Goal: Transaction & Acquisition: Purchase product/service

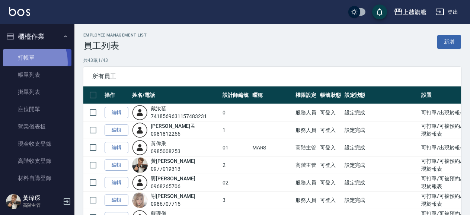
click at [21, 62] on link "打帳單" at bounding box center [37, 57] width 69 height 17
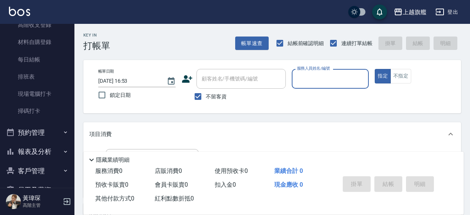
scroll to position [140, 0]
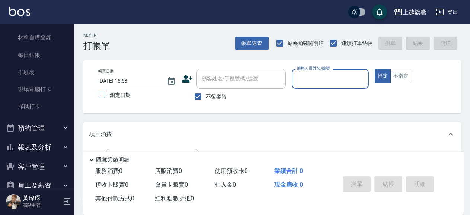
click at [55, 146] on button "報表及分析" at bounding box center [37, 146] width 69 height 19
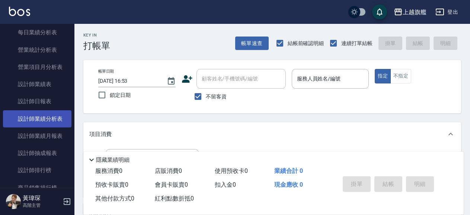
scroll to position [480, 0]
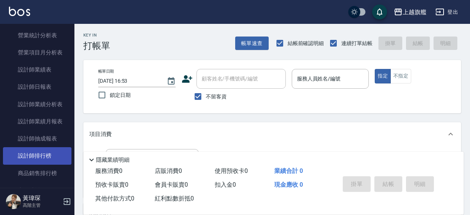
click at [46, 164] on link "設計師排行榜" at bounding box center [37, 155] width 69 height 17
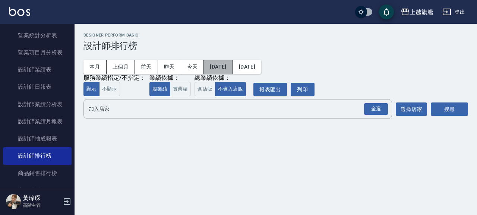
click at [232, 69] on button "2025/09/01" at bounding box center [218, 67] width 29 height 14
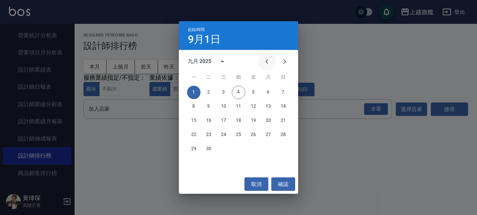
click at [267, 63] on icon "Previous month" at bounding box center [266, 61] width 3 height 4
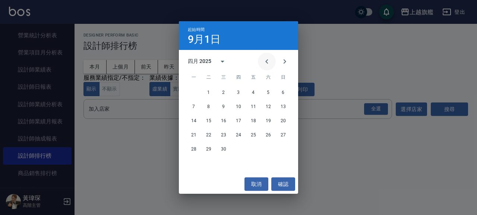
click at [267, 63] on icon "Previous month" at bounding box center [266, 61] width 3 height 4
click at [223, 91] on button "1" at bounding box center [223, 92] width 13 height 13
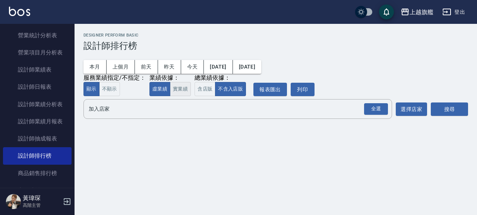
click at [184, 90] on button "實業績" at bounding box center [180, 89] width 21 height 15
click at [445, 110] on button "搜尋" at bounding box center [449, 109] width 37 height 14
click at [412, 112] on button "選擇店家" at bounding box center [411, 109] width 31 height 14
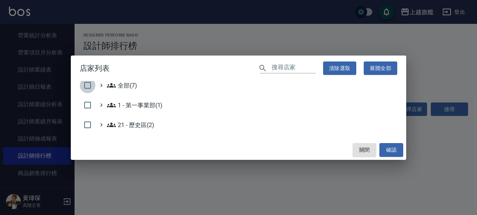
click at [84, 83] on input "checkbox" at bounding box center [88, 85] width 16 height 16
checkbox input "true"
click at [394, 150] on button "確認" at bounding box center [391, 150] width 24 height 14
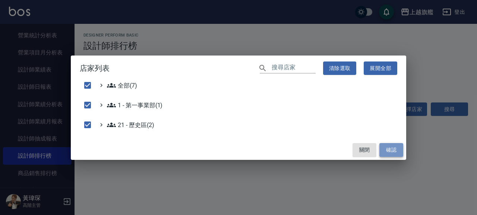
checkbox input "false"
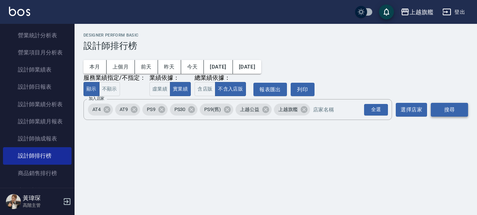
click at [456, 115] on button "搜尋" at bounding box center [449, 110] width 37 height 14
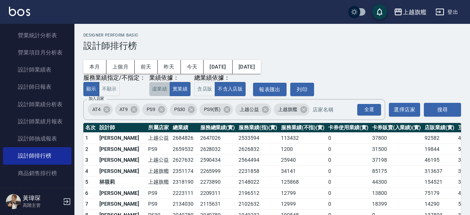
click at [161, 91] on button "虛業績" at bounding box center [159, 89] width 21 height 15
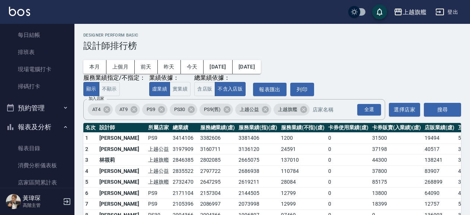
scroll to position [170, 0]
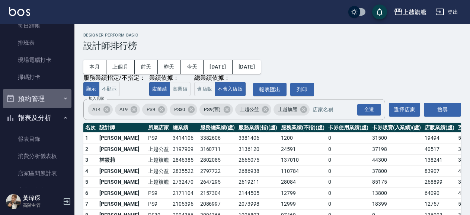
click at [57, 95] on button "預約管理" at bounding box center [37, 98] width 69 height 19
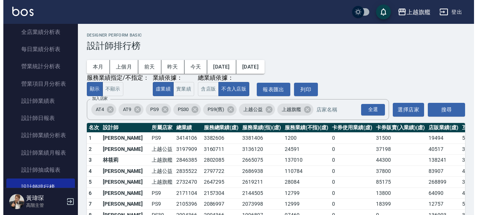
scroll to position [510, 0]
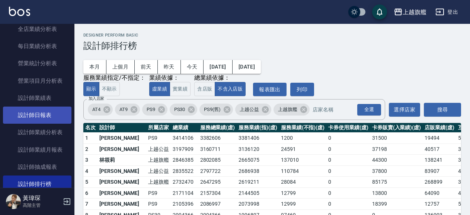
click at [39, 124] on link "設計師日報表" at bounding box center [37, 115] width 69 height 17
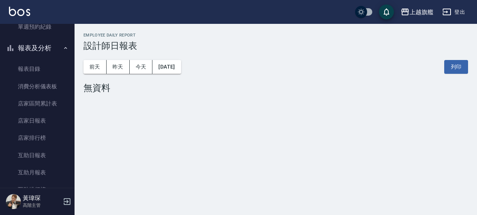
scroll to position [85, 0]
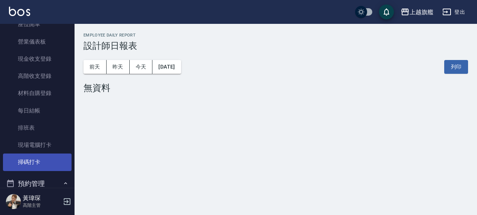
click at [40, 163] on link "掃碼打卡" at bounding box center [37, 161] width 69 height 17
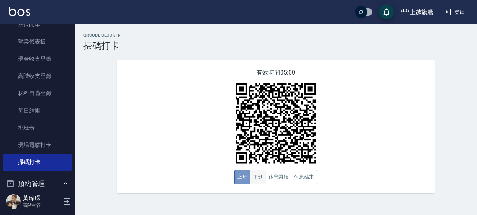
drag, startPoint x: 250, startPoint y: 175, endPoint x: 257, endPoint y: 176, distance: 7.2
click at [250, 175] on button "上班" at bounding box center [242, 177] width 16 height 15
click at [258, 177] on button "下班" at bounding box center [258, 177] width 16 height 15
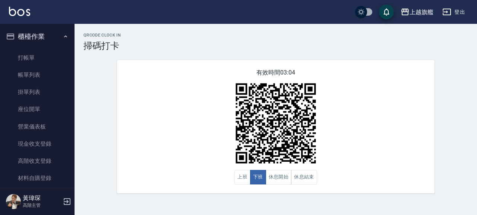
click at [39, 37] on button "櫃檯作業" at bounding box center [37, 36] width 69 height 19
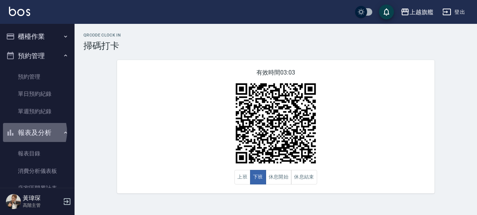
click at [28, 132] on button "報表及分析" at bounding box center [37, 132] width 69 height 19
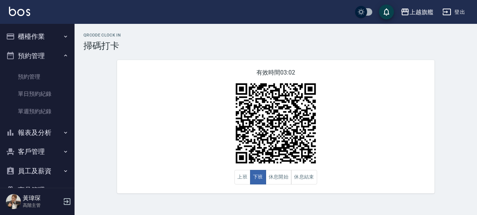
click at [37, 146] on button "客戶管理" at bounding box center [37, 151] width 69 height 19
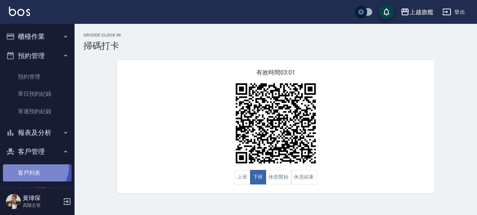
click at [33, 167] on link "客戶列表" at bounding box center [37, 172] width 69 height 17
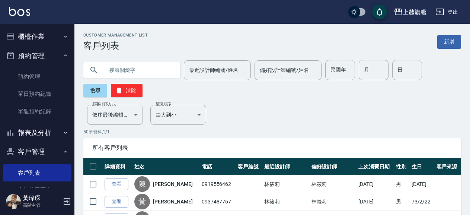
click at [28, 35] on button "櫃檯作業" at bounding box center [37, 36] width 69 height 19
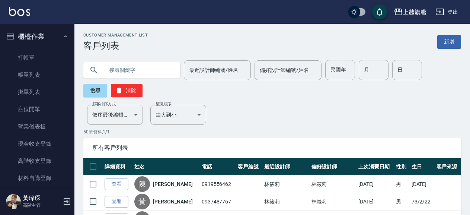
click at [45, 46] on ul "打帳單 帳單列表 掛單列表 座位開單 營業儀表板 現金收支登錄 高階收支登錄 材料自購登錄 每日結帳 排班表 現場電腦打卡 掃碼打卡" at bounding box center [37, 152] width 69 height 213
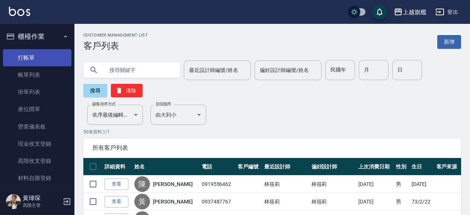
click at [33, 62] on link "打帳單" at bounding box center [37, 57] width 69 height 17
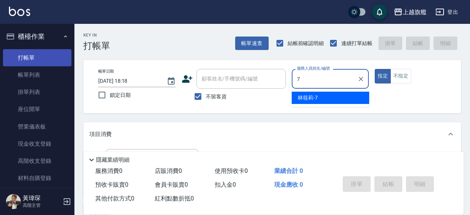
type input "林筱莉-7"
type button "true"
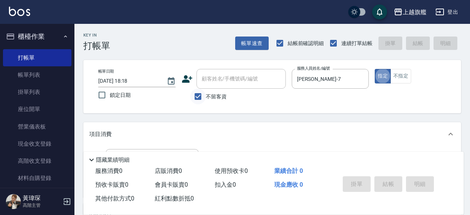
click at [203, 98] on input "不留客資" at bounding box center [198, 97] width 16 height 16
checkbox input "false"
click at [223, 83] on input "顧客姓名/手機號碼/編號" at bounding box center [236, 78] width 72 height 13
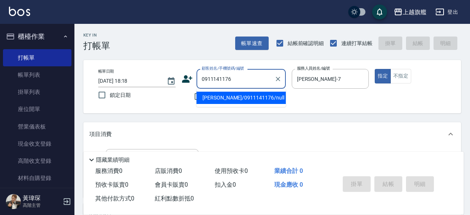
type input "林筱青/0911141176/null"
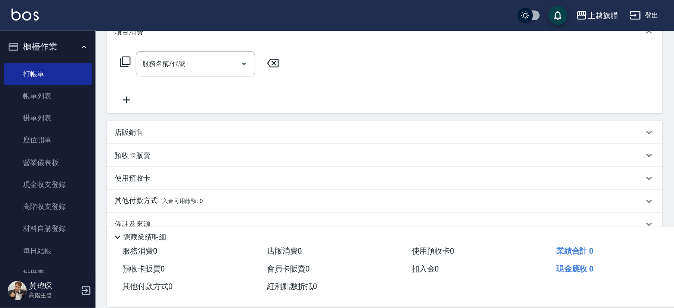
scroll to position [6, 0]
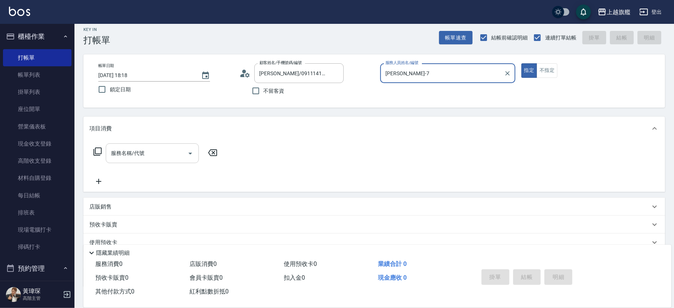
click at [145, 159] on input "服務名稱/代號" at bounding box center [146, 153] width 75 height 13
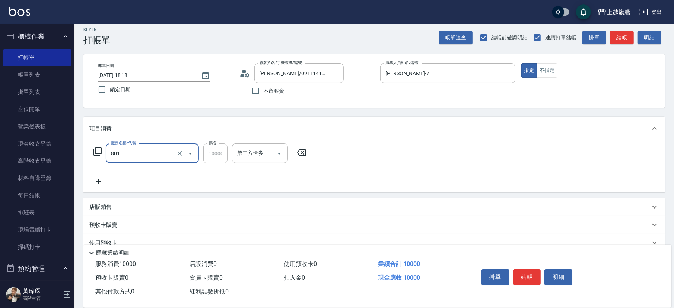
type input "頂級1(801)"
type input "9000"
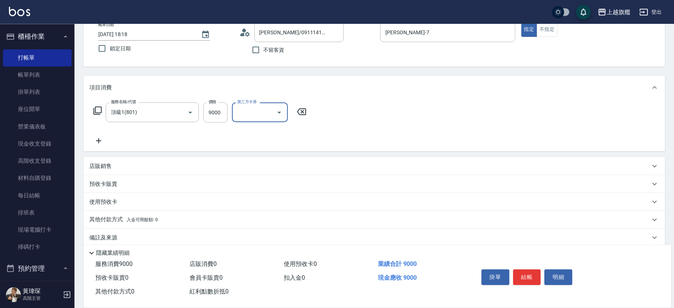
scroll to position [56, 0]
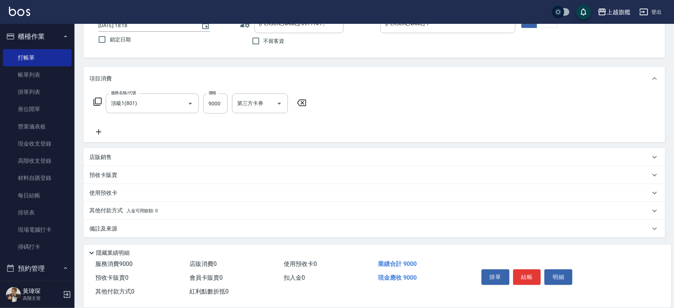
click at [127, 212] on span "入金可用餘額: 0" at bounding box center [143, 210] width 32 height 5
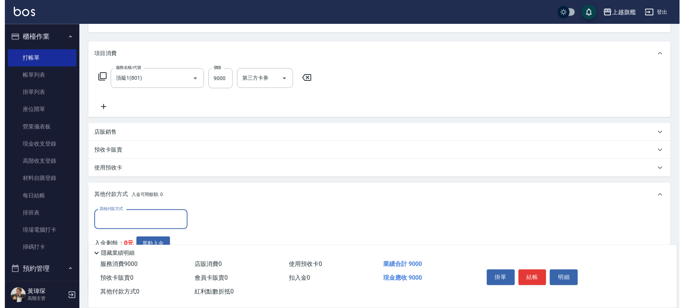
scroll to position [136, 0]
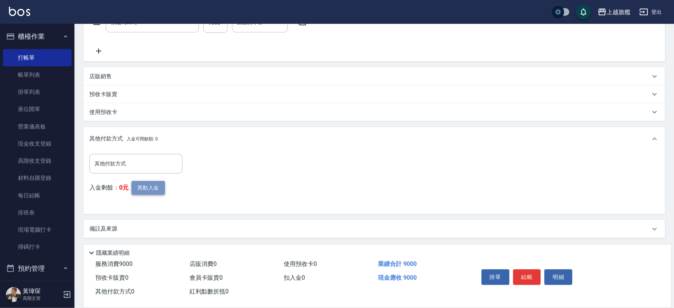
click at [149, 183] on button "異動入金" at bounding box center [148, 188] width 34 height 14
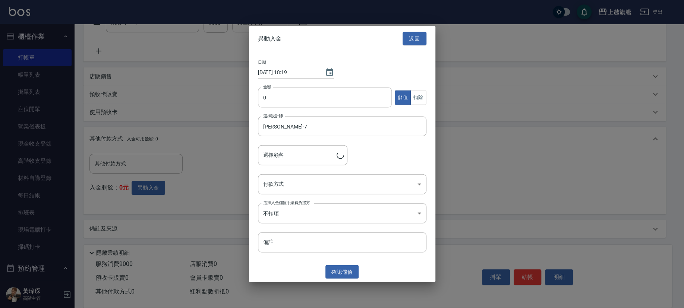
type input "林筱青/0911141176"
click at [283, 93] on input "0" at bounding box center [325, 98] width 134 height 20
type input "9000"
click at [281, 188] on body "上越旗艦 登出 櫃檯作業 打帳單 帳單列表 掛單列表 座位開單 營業儀表板 現金收支登錄 高階收支登錄 材料自購登錄 每日結帳 排班表 現場電腦打卡 掃碼打卡…" at bounding box center [342, 86] width 684 height 445
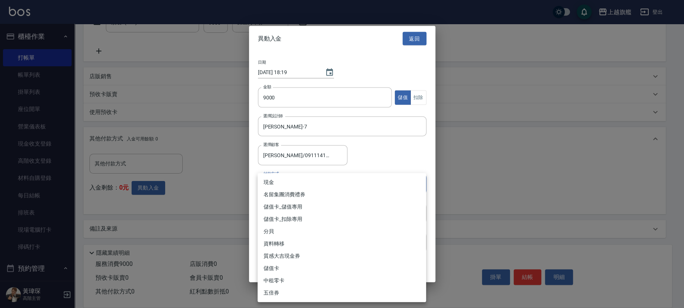
drag, startPoint x: 296, startPoint y: 220, endPoint x: 291, endPoint y: 202, distance: 19.0
click at [291, 202] on ul "現金 名留集團消費禮券 儲值卡_儲值專用 儲值卡_扣除專用 分貝 資料轉移 質感大吉現金券 儲值卡 中租零卡 五倍券" at bounding box center [341, 237] width 168 height 129
click at [288, 203] on li "儲值卡_儲值專用" at bounding box center [341, 207] width 168 height 12
type input "儲值卡_儲值專用"
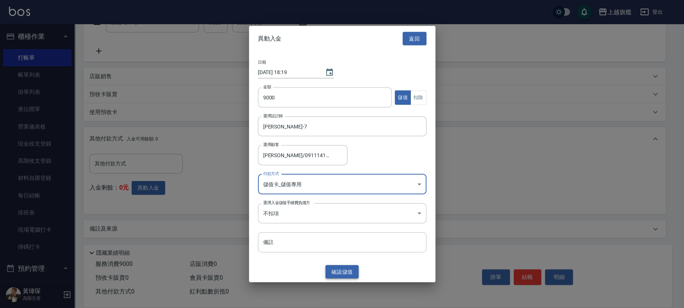
click at [345, 215] on button "確認 儲值" at bounding box center [342, 272] width 34 height 14
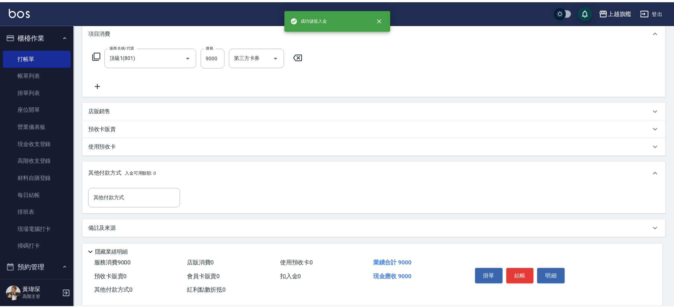
scroll to position [102, 0]
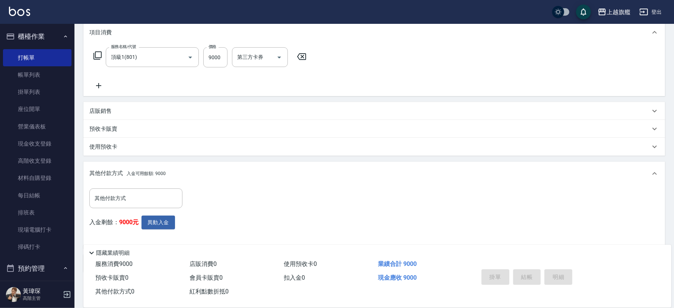
type input "2025/09/04 18:19"
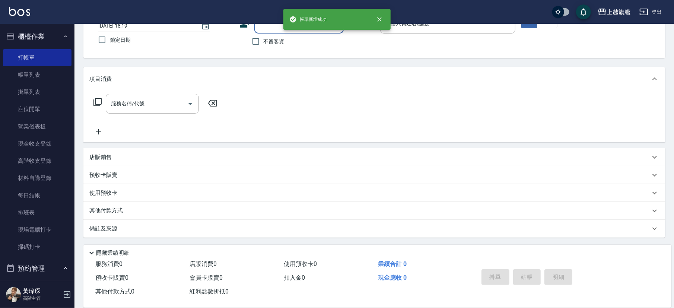
scroll to position [0, 0]
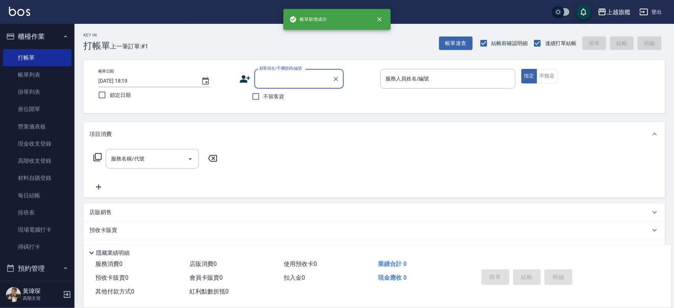
click at [266, 100] on span "不留客資" at bounding box center [274, 97] width 21 height 8
click at [264, 100] on input "不留客資" at bounding box center [256, 97] width 16 height 16
checkbox input "true"
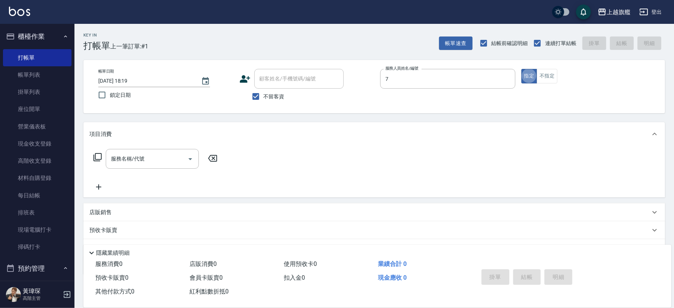
type input "林筱莉-7"
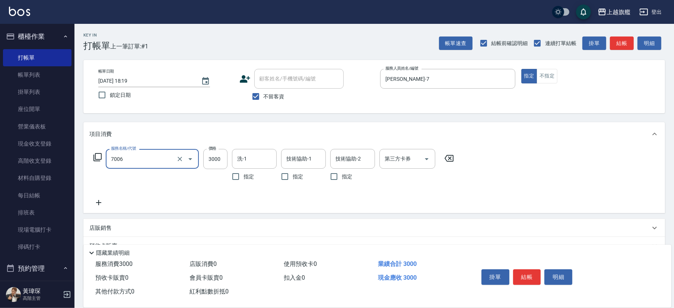
type input "重整(7006)"
type input "1000"
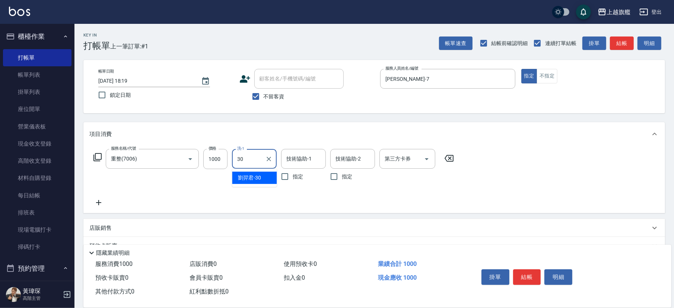
type input "劉羿君-30"
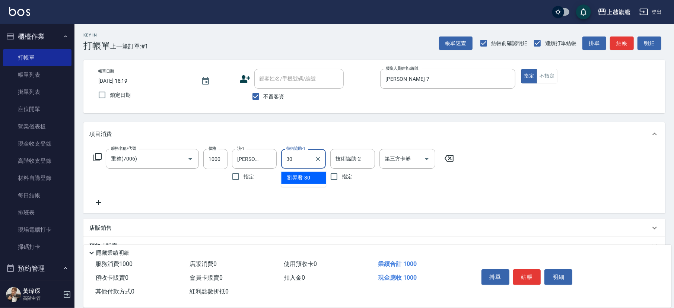
type input "劉羿君-30"
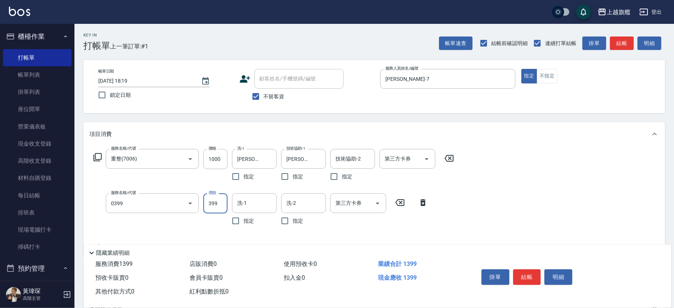
type input "海鹽SPA(0399)"
type input "劉羿君-30"
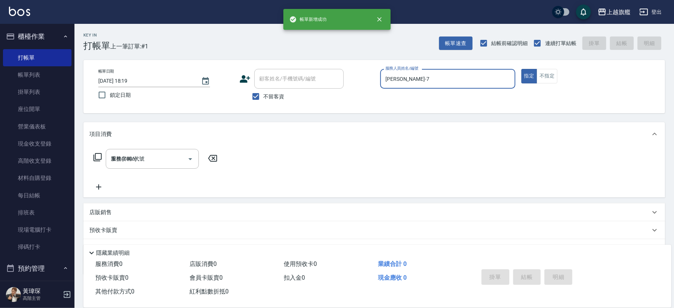
type input "[DATE] 18:20"
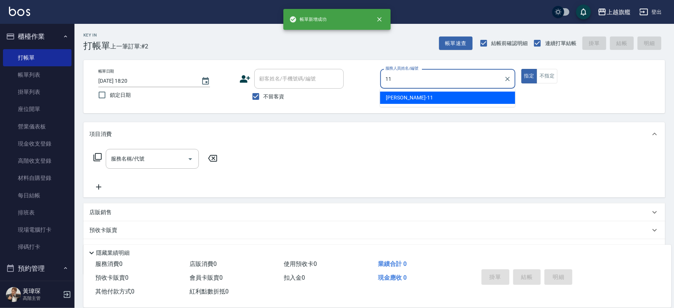
type input "蔡美秀-11"
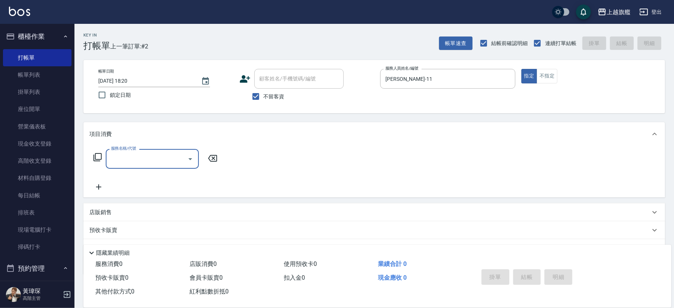
type input "1"
type input "新生燙A2299(22299)"
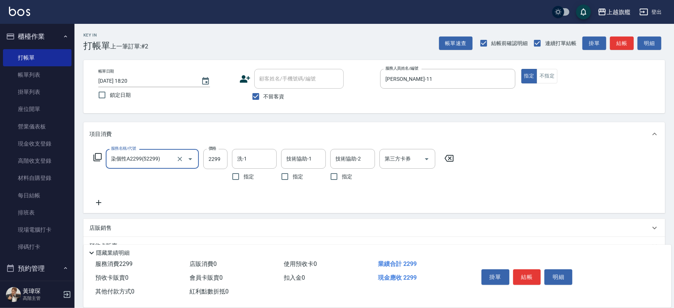
type input "染個性A2299(52299)"
type input "2280"
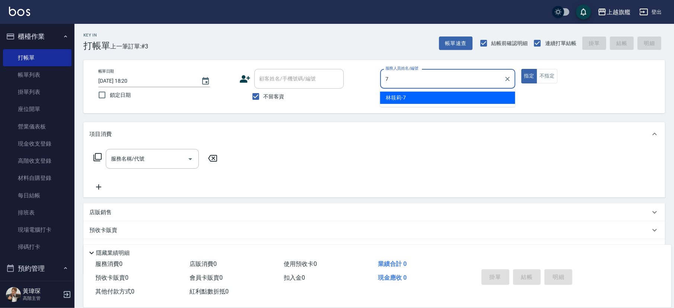
type input "林筱莉-7"
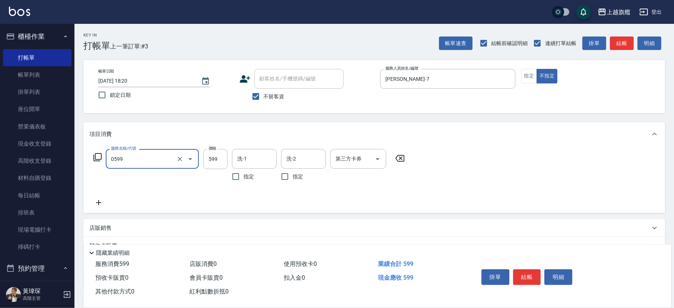
type input "去角質ITELY.(0599)"
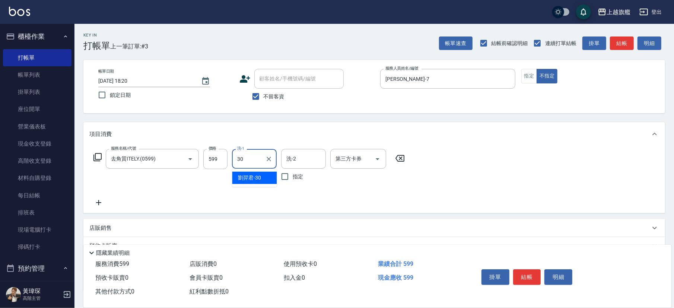
type input "劉羿君-30"
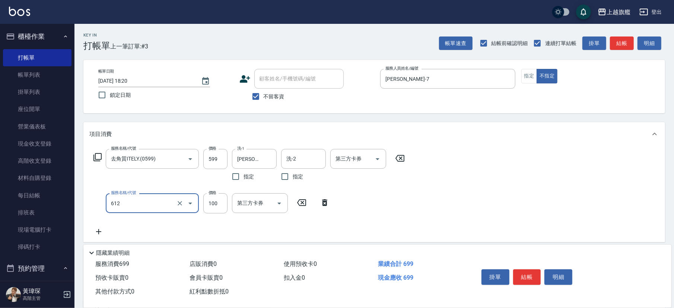
type input "造型(612)"
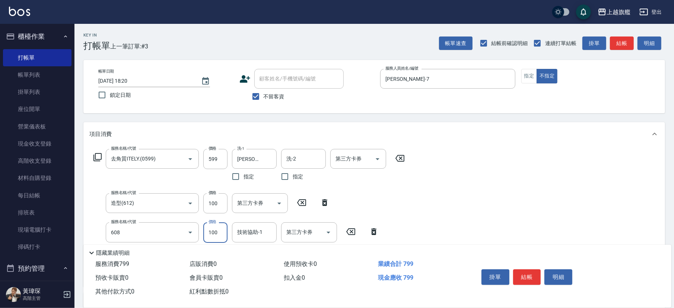
type input "專業/順護100(608)"
type input "劉羿君-30"
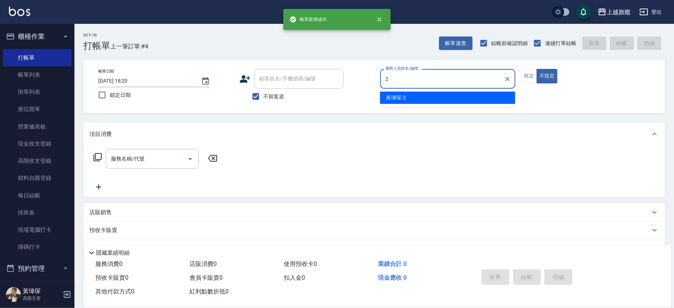
type input "黃瑋琛-2"
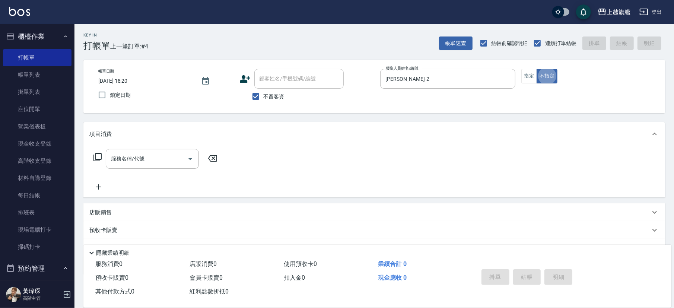
type button "false"
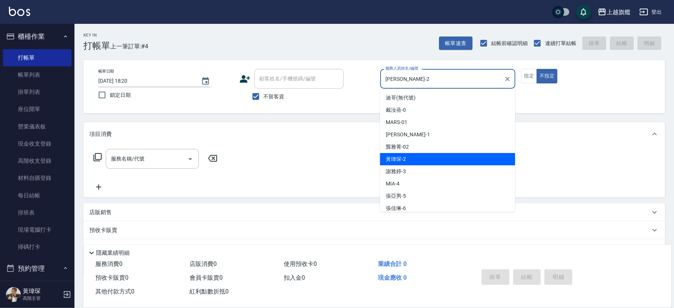
drag, startPoint x: 426, startPoint y: 74, endPoint x: 351, endPoint y: 92, distance: 77.9
click at [384, 85] on input "黃瑋琛-2" at bounding box center [442, 78] width 117 height 13
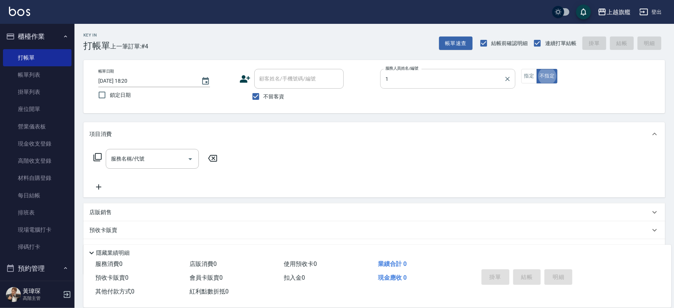
type input "[PERSON_NAME]-1"
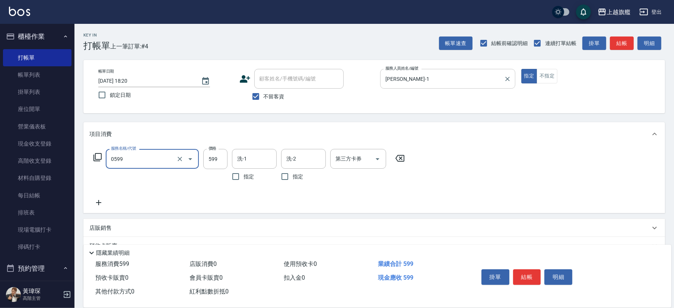
type input "去角質ITELY.(0599)"
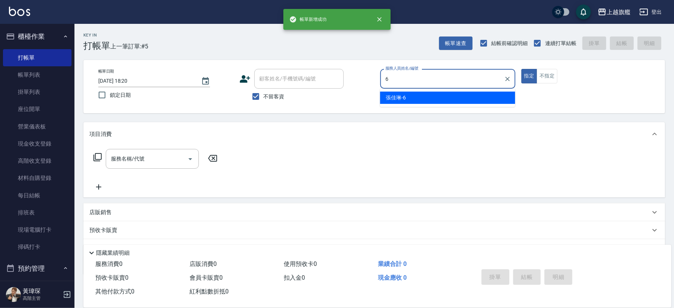
type input "張佳琳-6"
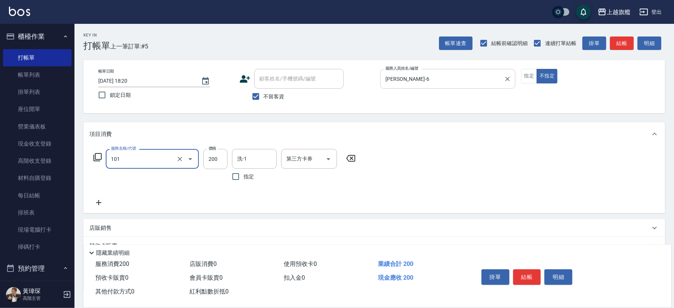
type input "一般洗(101)"
type input "300"
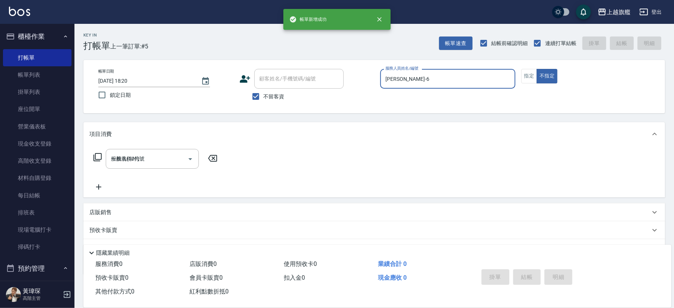
type input "2025/09/04 18:21"
type input "謝雅婷-3"
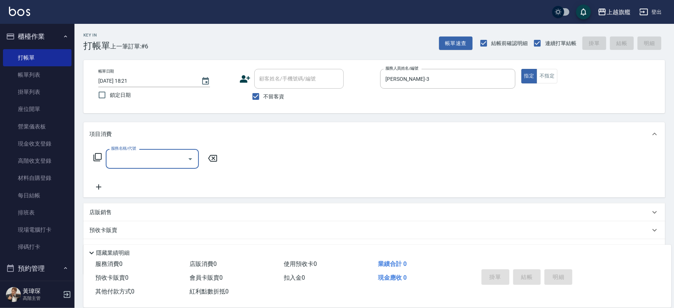
click at [281, 98] on span "不留客資" at bounding box center [274, 97] width 21 height 8
click at [264, 98] on input "不留客資" at bounding box center [256, 97] width 16 height 16
checkbox input "false"
click at [283, 77] on input "顧客姓名/手機號碼/編號" at bounding box center [294, 78] width 72 height 13
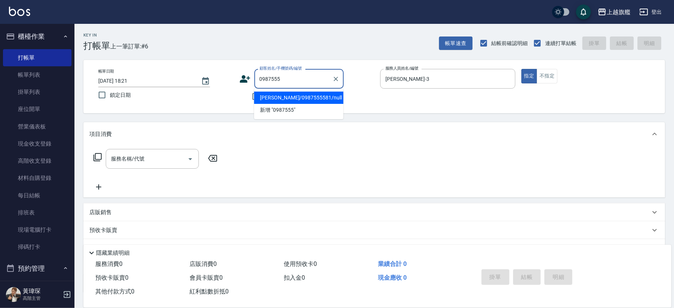
type input "杜文財/0987555581/null"
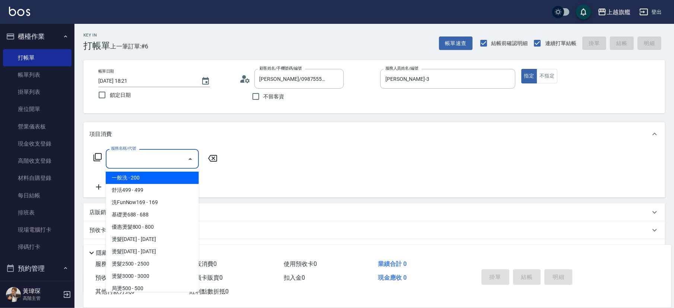
click at [140, 154] on input "服務名稱/代號" at bounding box center [146, 158] width 75 height 13
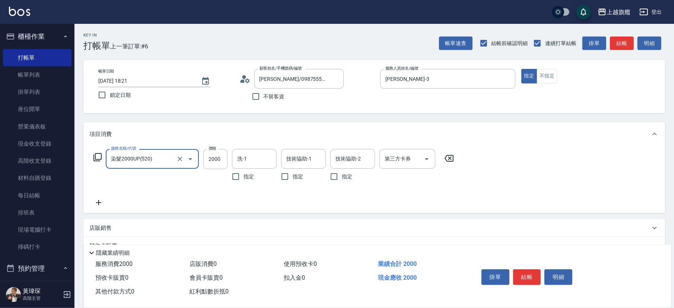
type input "染髮2000UP(520)"
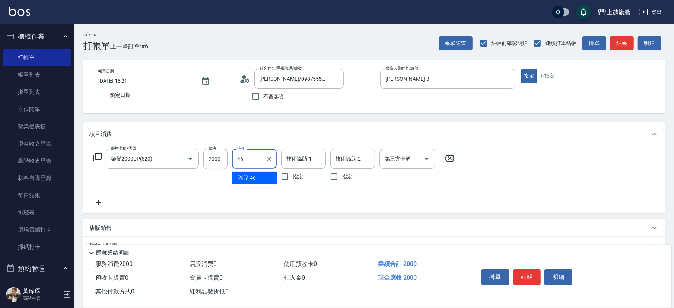
type input "瑜兒-46"
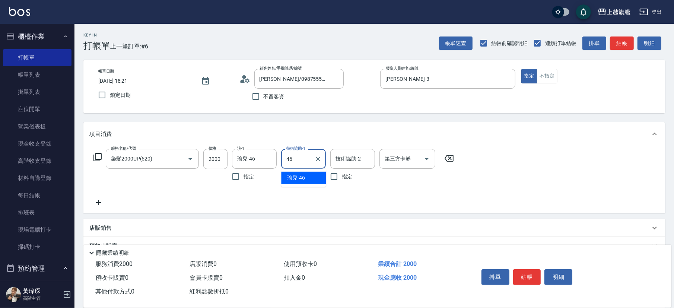
type input "瑜兒-46"
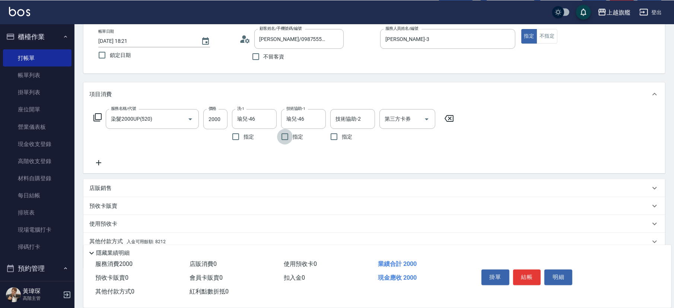
scroll to position [71, 0]
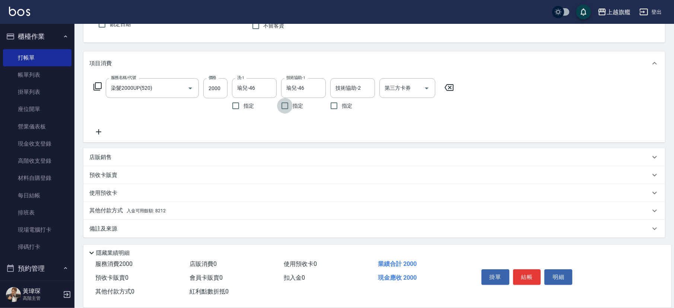
click at [144, 214] on p "其他付款方式 入金可用餘額: 8212" at bounding box center [127, 211] width 76 height 8
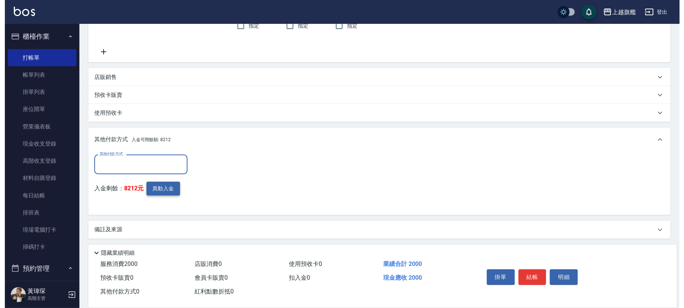
scroll to position [152, 0]
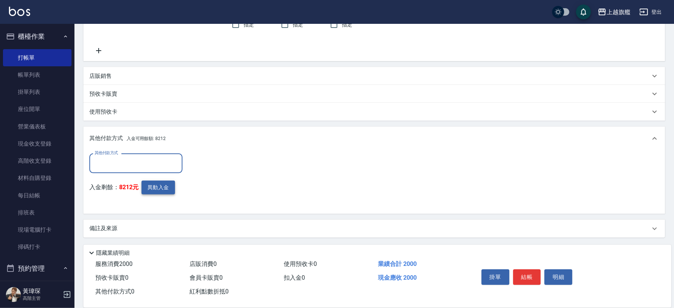
click at [160, 188] on button "異動入金" at bounding box center [159, 188] width 34 height 14
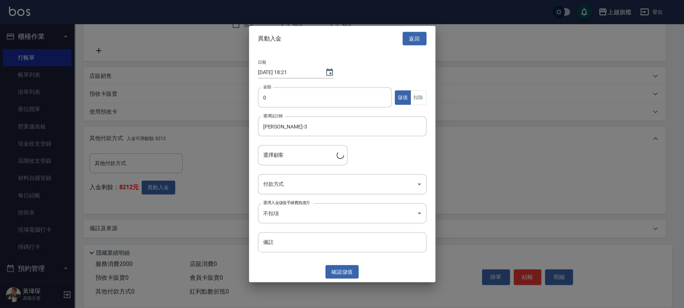
type input "杜文財/0987555581"
drag, startPoint x: 300, startPoint y: 82, endPoint x: 297, endPoint y: 88, distance: 6.7
click at [301, 81] on div "日期 2025/09/04 18:21 金額 0 金額 儲值 扣除 選擇設計師 謝雅婷-3 選擇設計師 選擇顧客 杜文財/0987555581 選擇顧客 付款…" at bounding box center [342, 156] width 186 height 210
click at [290, 99] on input "0" at bounding box center [325, 98] width 134 height 20
type input "2000"
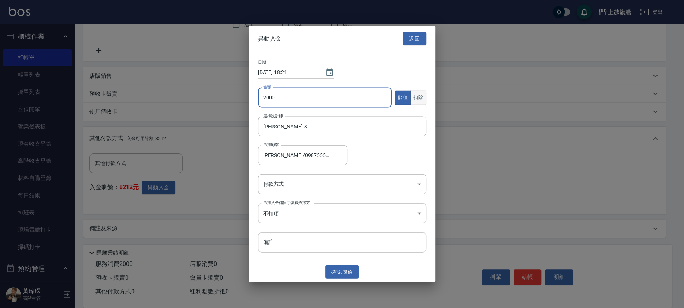
click at [416, 99] on button "扣除" at bounding box center [418, 97] width 16 height 15
type button "MINUS"
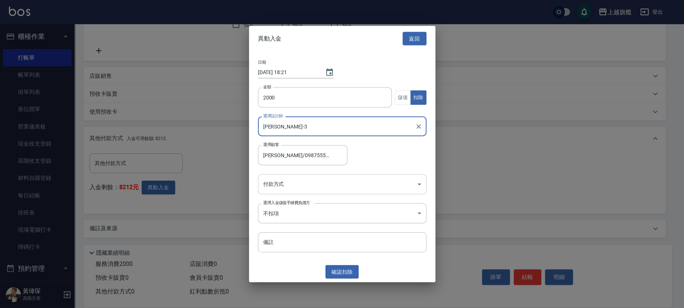
click at [311, 177] on body "上越旗艦 登出 櫃檯作業 打帳單 帳單列表 掛單列表 座位開單 營業儀表板 現金收支登錄 高階收支登錄 材料自購登錄 每日結帳 排班表 現場電腦打卡 掃碼打卡…" at bounding box center [342, 78] width 684 height 460
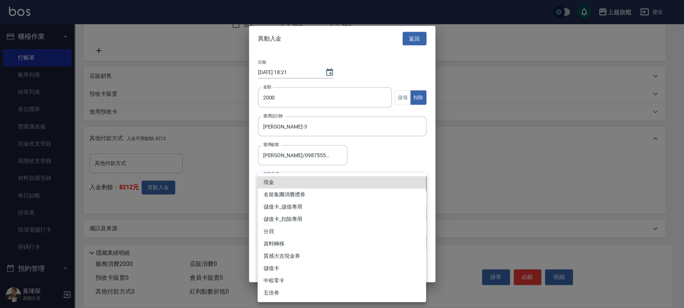
click at [290, 215] on li "儲值卡_扣除專用" at bounding box center [341, 219] width 168 height 12
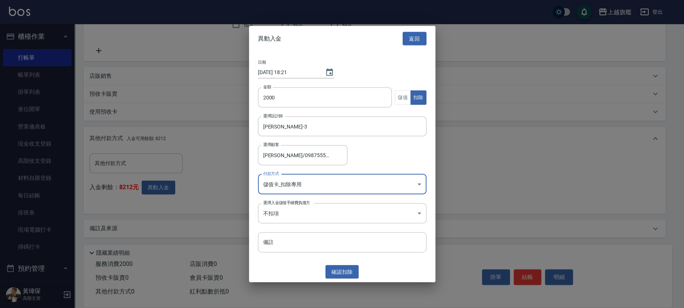
type input "儲值卡_扣除專用"
click at [346, 215] on button "確認 扣除" at bounding box center [342, 272] width 34 height 14
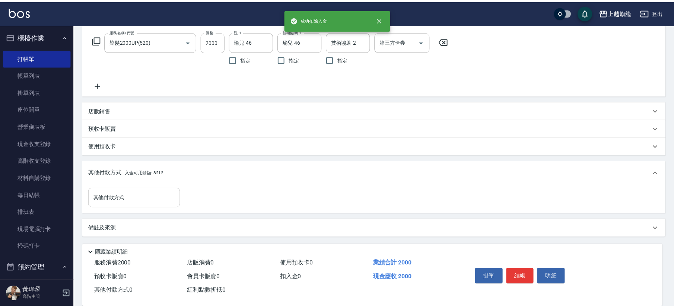
scroll to position [117, 0]
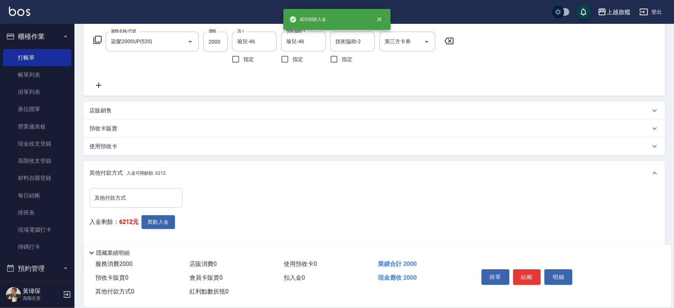
click at [135, 199] on input "其他付款方式" at bounding box center [136, 197] width 86 height 13
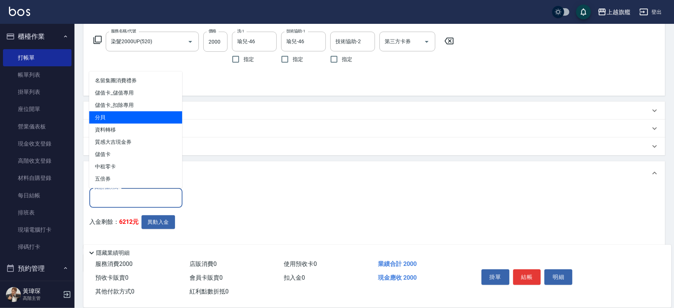
scroll to position [152, 0]
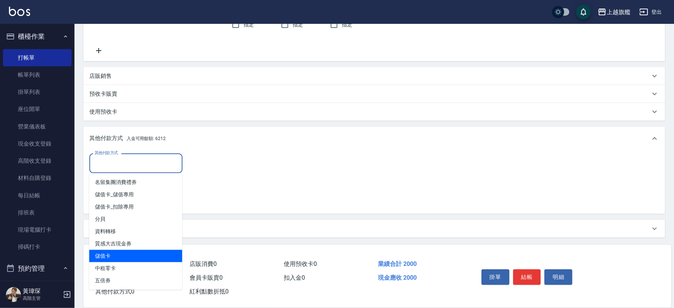
click at [116, 215] on span "儲值卡" at bounding box center [135, 256] width 93 height 12
type input "儲值卡"
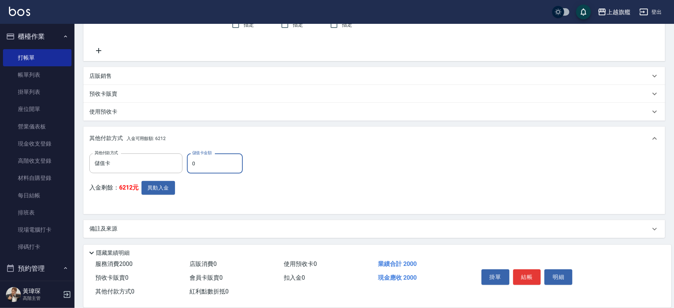
drag, startPoint x: 213, startPoint y: 169, endPoint x: 190, endPoint y: 154, distance: 27.9
click at [190, 154] on input "0" at bounding box center [215, 163] width 56 height 20
type input "2000"
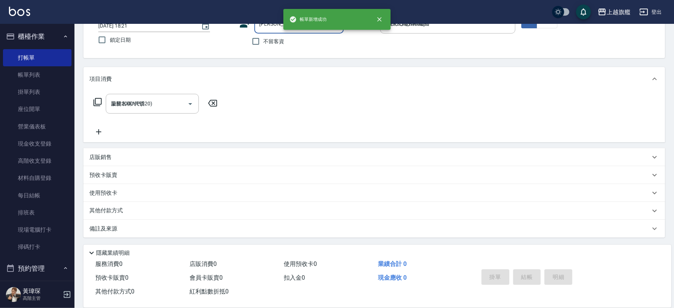
type input "2025/09/04 18:23"
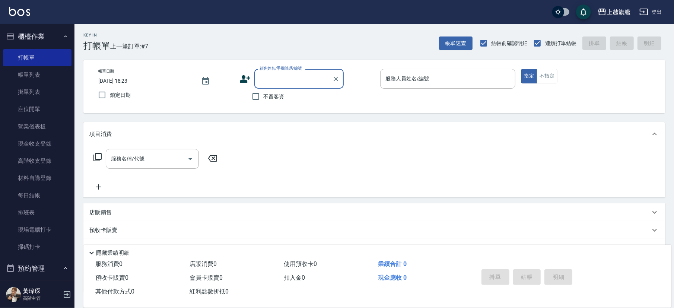
click at [271, 93] on span "不留客資" at bounding box center [274, 97] width 21 height 8
click at [264, 93] on input "不留客資" at bounding box center [256, 97] width 16 height 16
checkbox input "true"
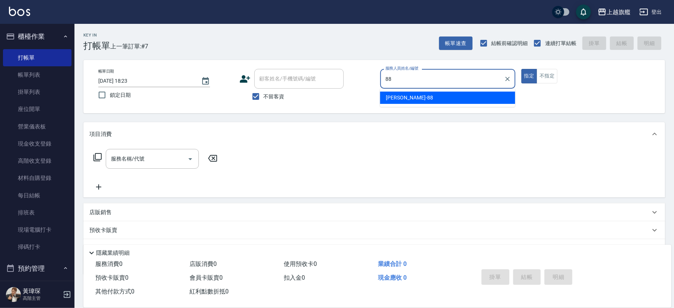
type input "周宛瑩-88"
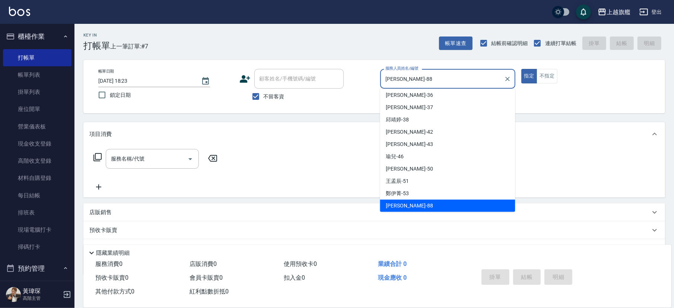
drag, startPoint x: 415, startPoint y: 77, endPoint x: 348, endPoint y: 83, distance: 68.1
click at [384, 83] on input "周宛瑩-88" at bounding box center [442, 78] width 117 height 13
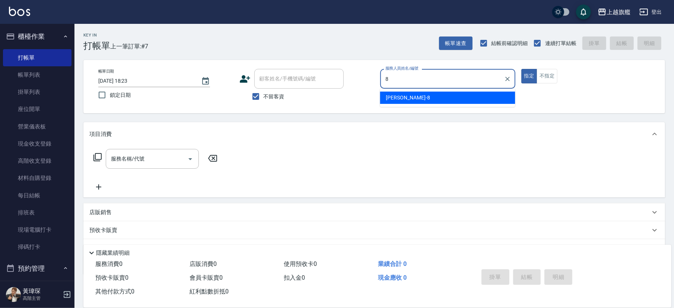
type input "周秀娟-8"
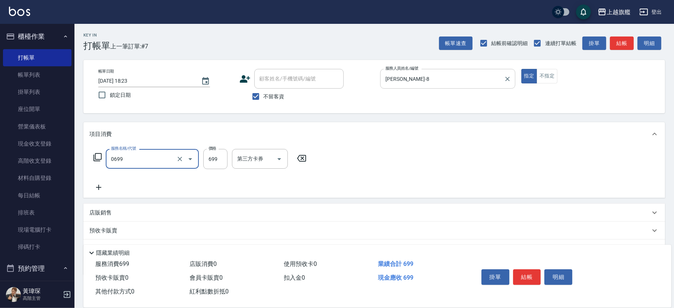
type input "精油SPA(0699)"
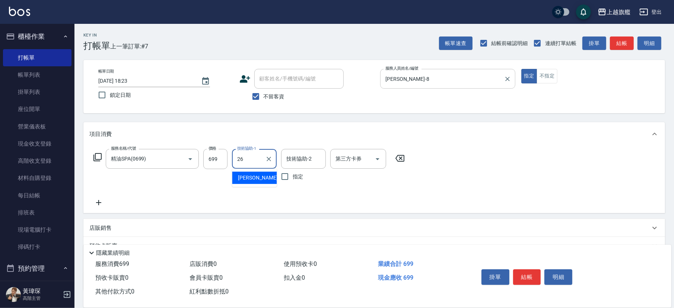
type input "陳祈聿-26"
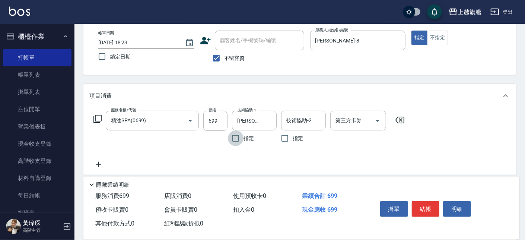
scroll to position [42, 0]
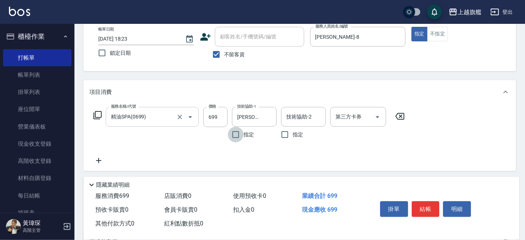
drag, startPoint x: 178, startPoint y: 111, endPoint x: 129, endPoint y: 125, distance: 51.3
click at [130, 121] on div "精油SPA(0699) 服務名稱/代號" at bounding box center [152, 117] width 93 height 20
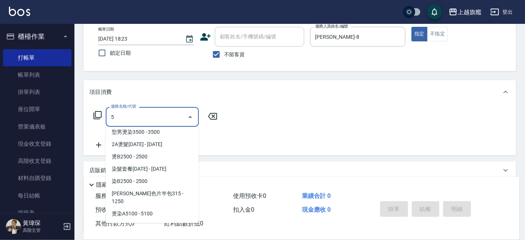
scroll to position [0, 0]
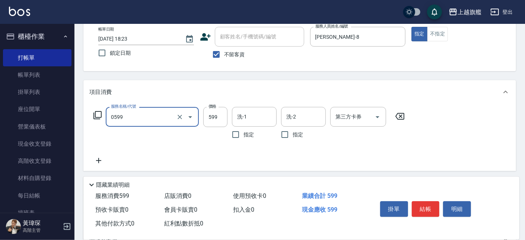
type input "去角質ITELY.(0599)"
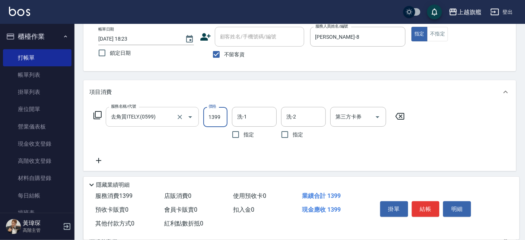
type input "1399"
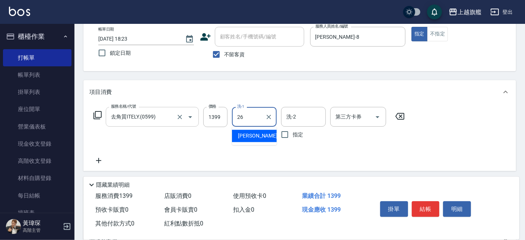
type input "陳祈聿-26"
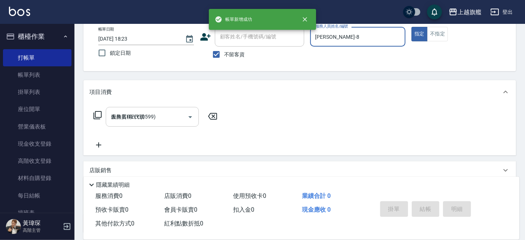
type input "2025/09/04 18:24"
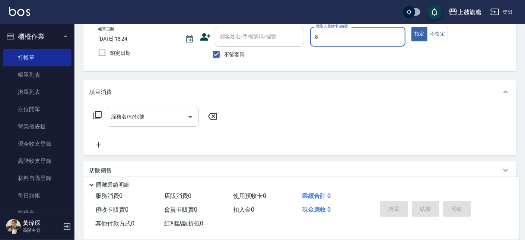
type input "周秀娟-8"
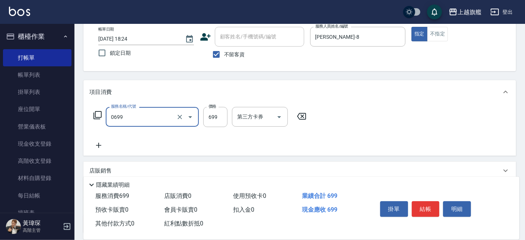
type input "精油SPA(0699)"
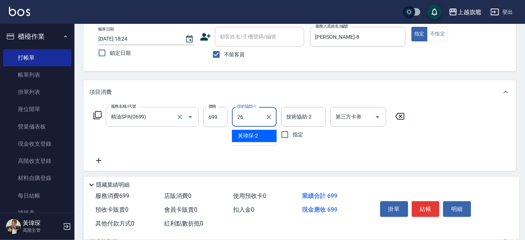
type input "陳祈聿-26"
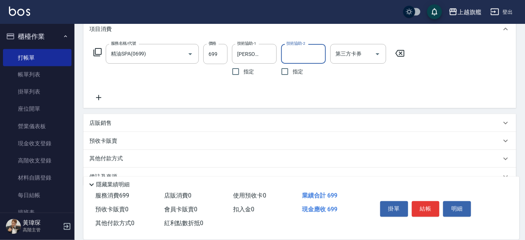
scroll to position [121, 0]
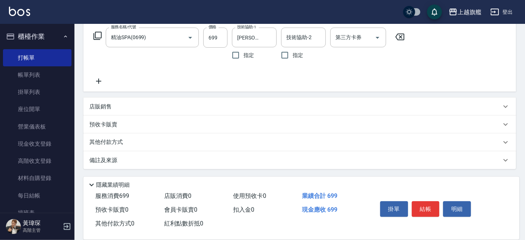
click at [102, 78] on icon at bounding box center [98, 81] width 19 height 9
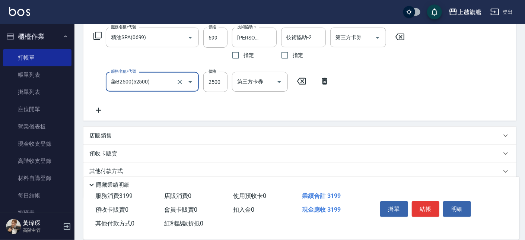
type input "染B2500(52500)"
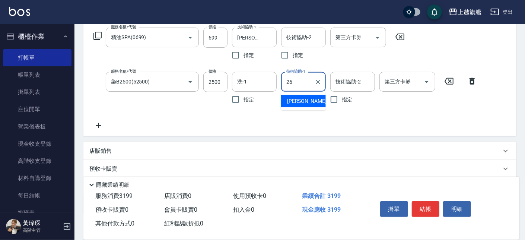
type input "陳祈聿-26"
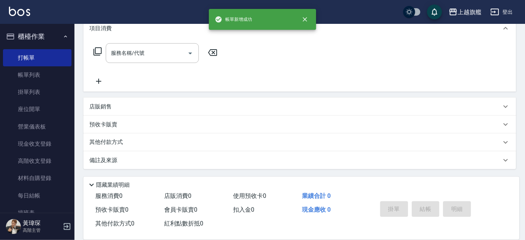
scroll to position [0, 0]
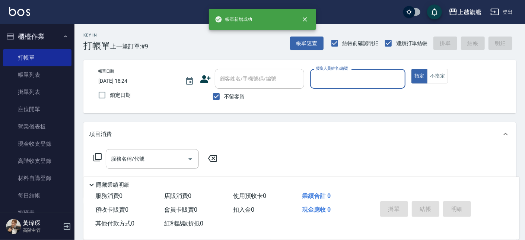
click at [24, 34] on button "櫃檯作業" at bounding box center [37, 36] width 69 height 19
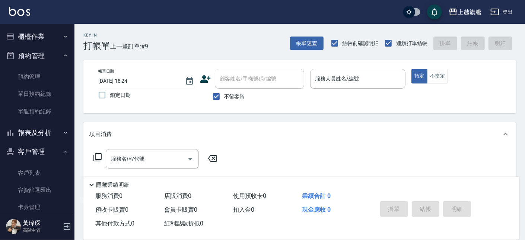
click at [33, 148] on button "客戶管理" at bounding box center [37, 151] width 69 height 19
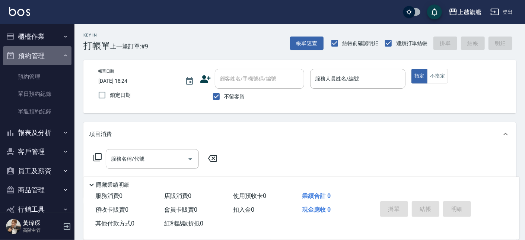
click at [42, 58] on button "預約管理" at bounding box center [37, 55] width 69 height 19
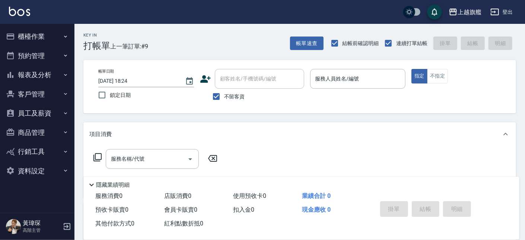
click at [37, 75] on button "報表及分析" at bounding box center [37, 74] width 69 height 19
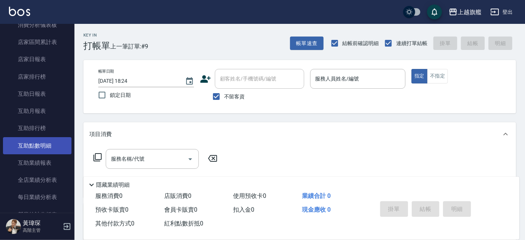
scroll to position [90, 0]
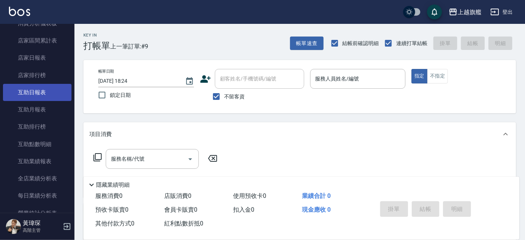
click at [34, 89] on link "互助日報表" at bounding box center [37, 92] width 69 height 17
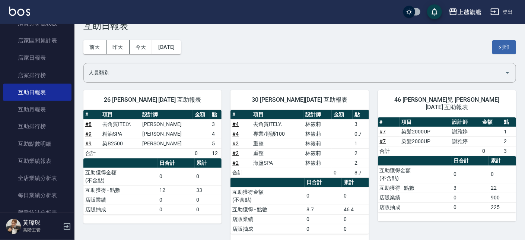
scroll to position [32, 0]
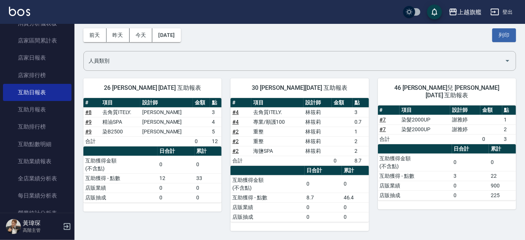
click at [211, 122] on td "4" at bounding box center [216, 122] width 12 height 10
click at [213, 131] on td "5" at bounding box center [216, 132] width 12 height 10
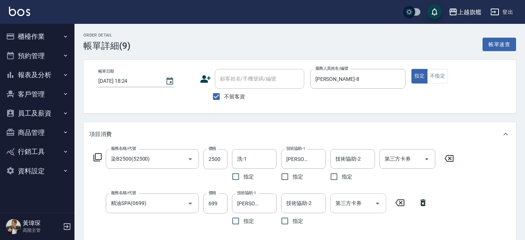
scroll to position [42, 0]
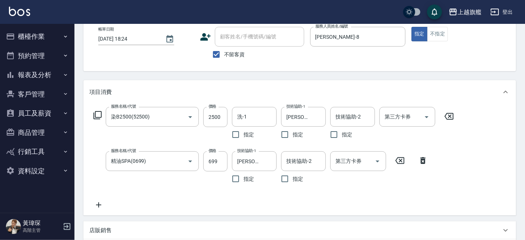
click at [452, 115] on icon at bounding box center [449, 116] width 19 height 9
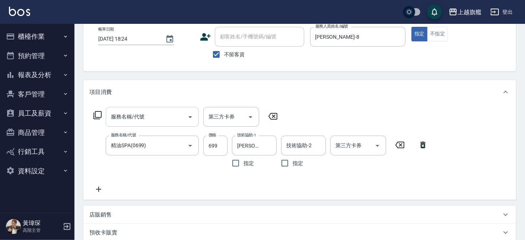
click at [168, 118] on input "服務名稱/代號" at bounding box center [146, 116] width 75 height 13
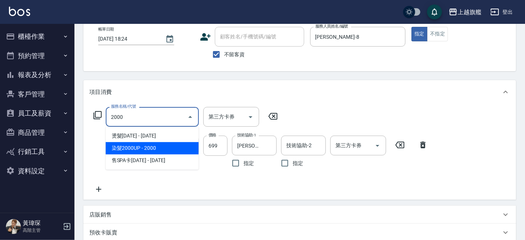
type input "染髮2000UP(520)"
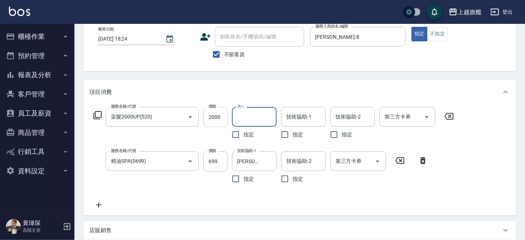
click at [218, 124] on input "2000" at bounding box center [215, 117] width 24 height 20
type input "2500"
type input "陳祈聿-26"
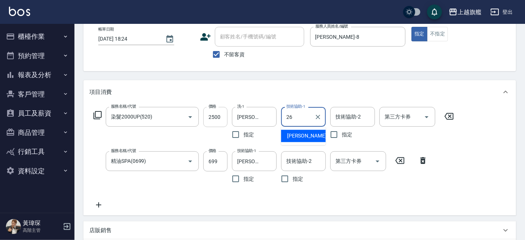
type input "陳祈聿-26"
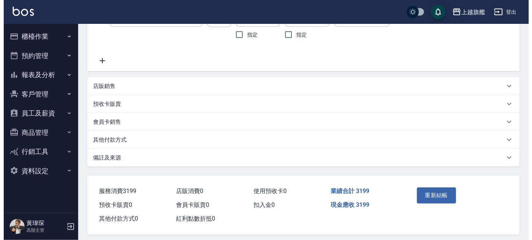
scroll to position [193, 0]
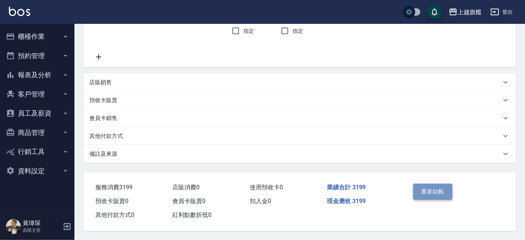
click at [439, 188] on button "重新結帳" at bounding box center [432, 192] width 39 height 16
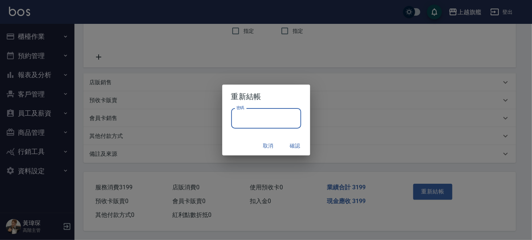
click at [263, 124] on input "密碼" at bounding box center [266, 118] width 70 height 20
type input "*******"
click at [293, 146] on button "確認" at bounding box center [295, 146] width 24 height 14
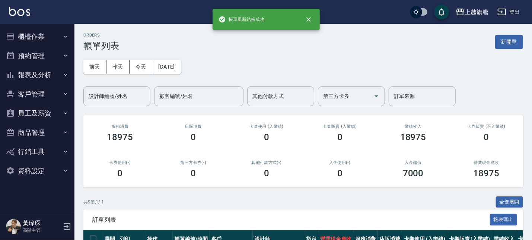
click at [36, 33] on button "櫃檯作業" at bounding box center [37, 36] width 69 height 19
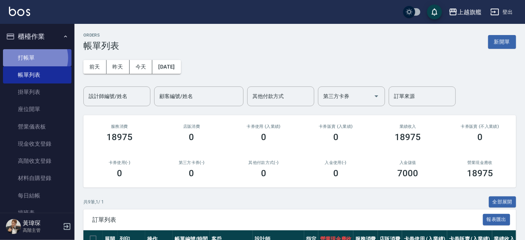
click at [35, 58] on link "打帳單" at bounding box center [37, 57] width 69 height 17
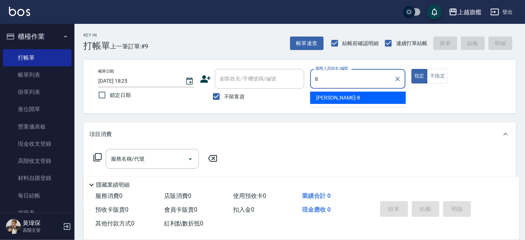
type input "周秀娟-8"
type button "true"
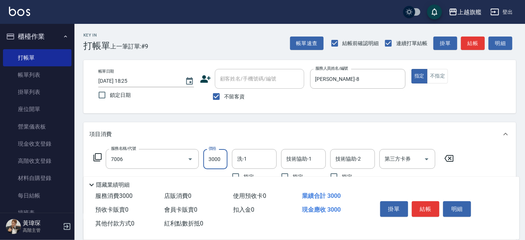
type input "重整(7006)"
type input "1500"
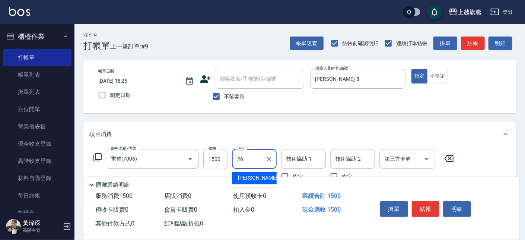
type input "陳祈聿-26"
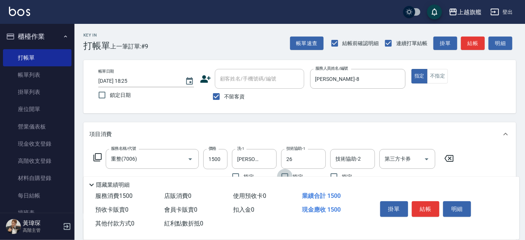
type input "陳祈聿-26"
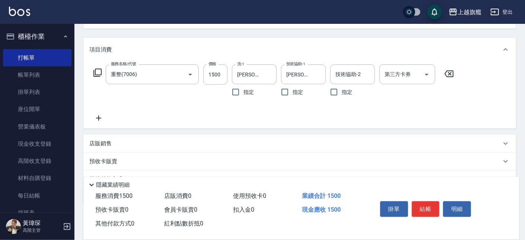
click at [99, 121] on icon at bounding box center [98, 118] width 19 height 9
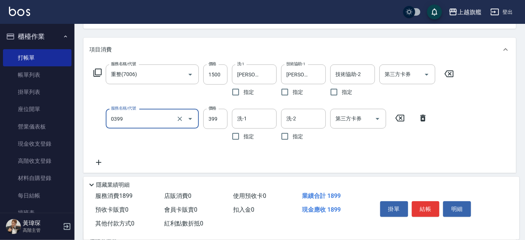
type input "海鹽SPA(0399)"
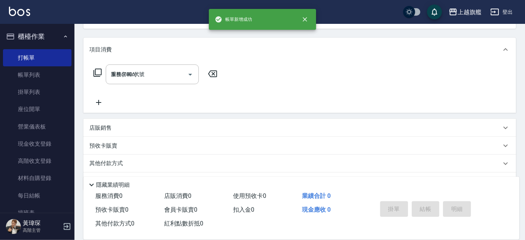
type input "2025/09/04 18:26"
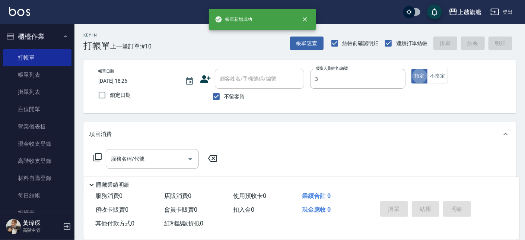
type input "謝雅婷-3"
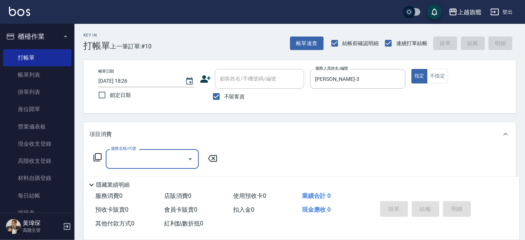
type input "0"
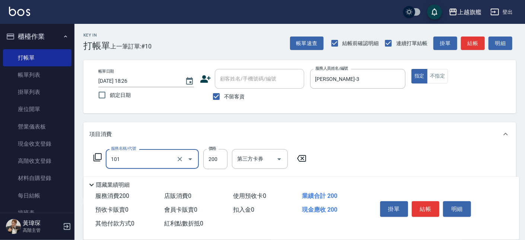
type input "一般洗(101)"
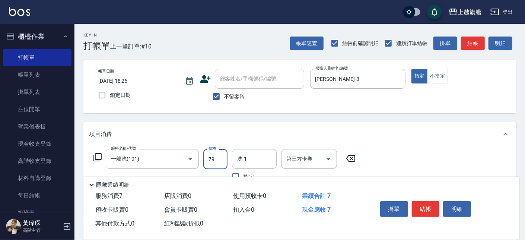
type input "799"
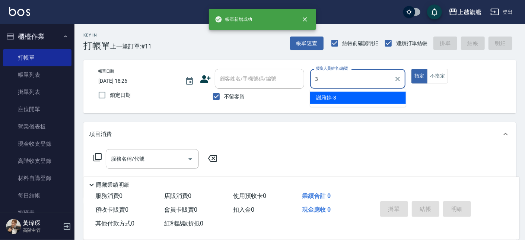
type input "謝雅婷-3"
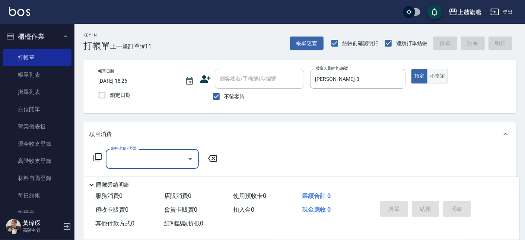
click at [448, 75] on button "不指定" at bounding box center [437, 76] width 21 height 15
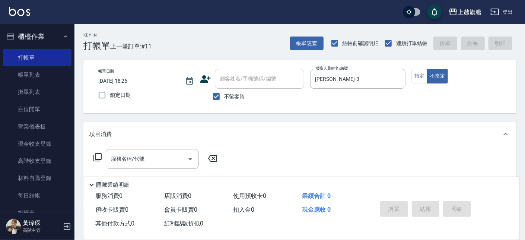
click at [144, 149] on div "服務名稱/代號 服務名稱/代號" at bounding box center [299, 171] width 433 height 51
click at [144, 162] on input "服務名稱/代號" at bounding box center [146, 158] width 75 height 13
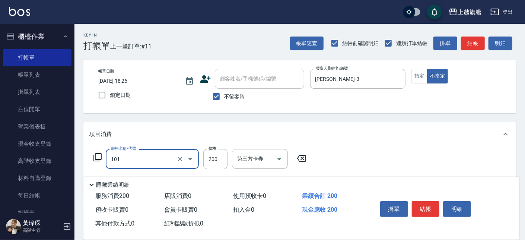
type input "一般洗(101)"
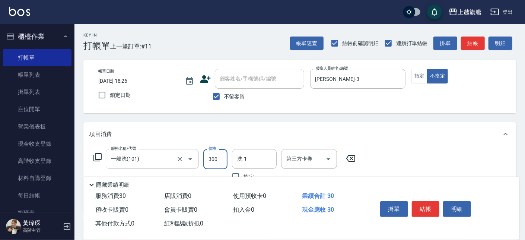
type input "300"
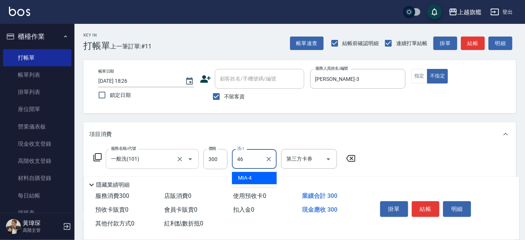
type input "瑜兒-46"
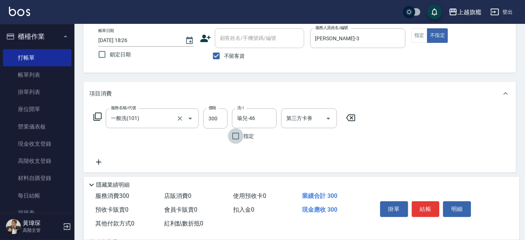
scroll to position [42, 0]
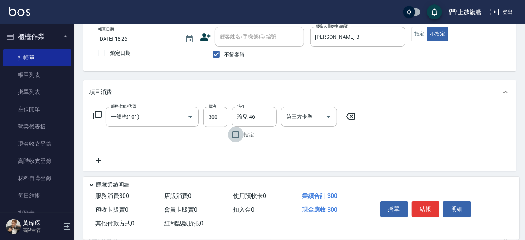
click at [103, 161] on icon at bounding box center [98, 160] width 19 height 9
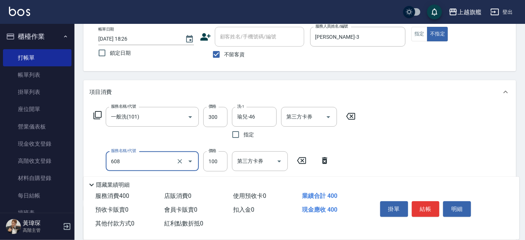
type input "專業/順護100(608)"
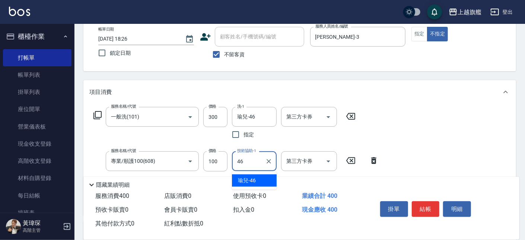
type input "瑜兒-46"
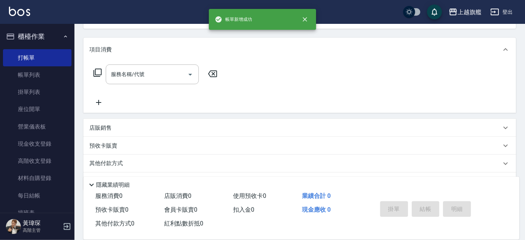
scroll to position [0, 0]
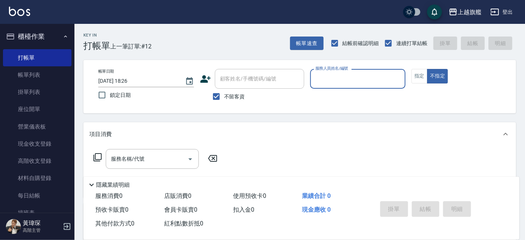
click at [231, 94] on span "不留客資" at bounding box center [234, 97] width 21 height 8
click at [224, 94] on input "不留客資" at bounding box center [217, 97] width 16 height 16
checkbox input "false"
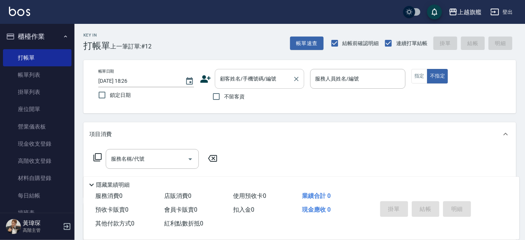
click at [229, 81] on input "顧客姓名/手機號碼/編號" at bounding box center [254, 78] width 72 height 13
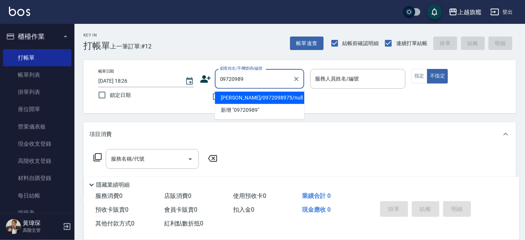
type input "羅勝鴻/0972098975/null"
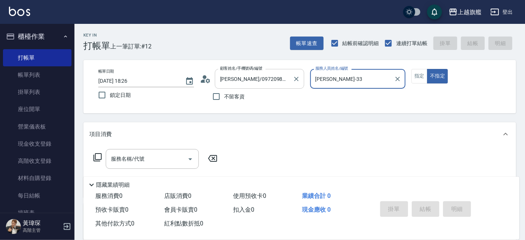
click at [427, 69] on button "不指定" at bounding box center [437, 76] width 21 height 15
type input "謝雅婷-3"
type button "false"
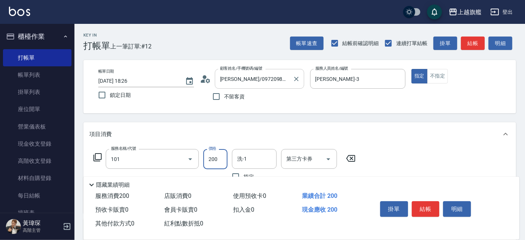
type input "一般洗(101)"
type input "699"
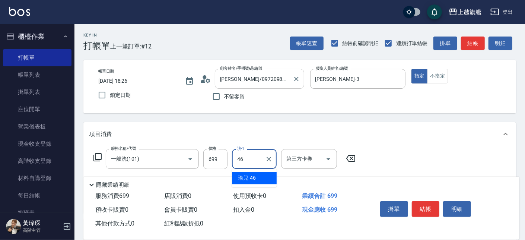
type input "瑜兒-46"
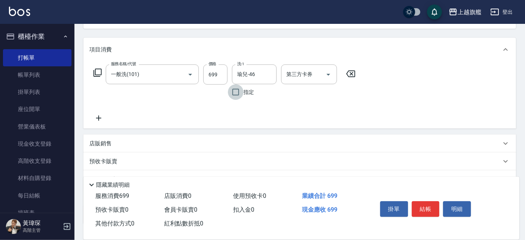
scroll to position [127, 0]
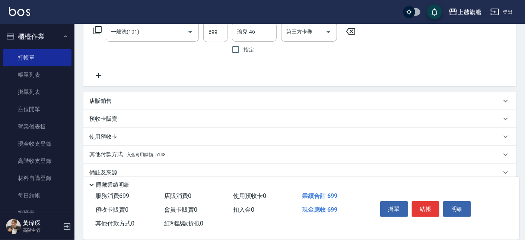
click at [137, 155] on span "入金可用餘額: 5148" at bounding box center [146, 154] width 39 height 5
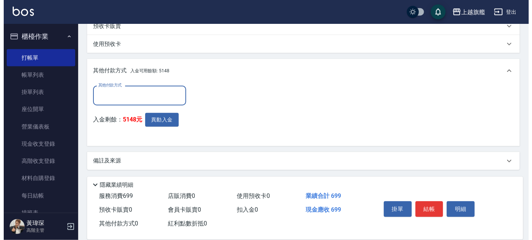
scroll to position [220, 0]
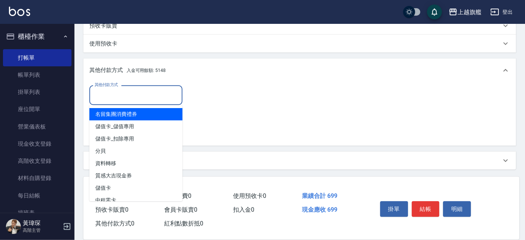
click at [148, 95] on input "其他付款方式" at bounding box center [136, 95] width 86 height 13
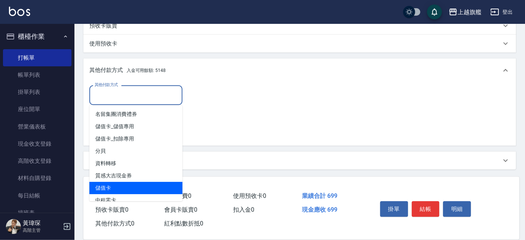
click at [112, 186] on span "儲值卡" at bounding box center [135, 188] width 93 height 12
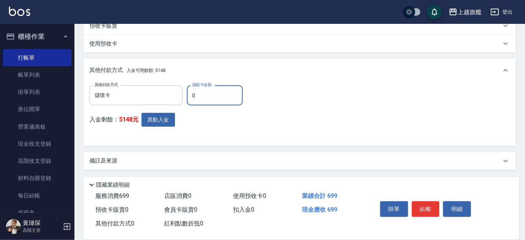
type input "儲值卡"
drag, startPoint x: 204, startPoint y: 96, endPoint x: 150, endPoint y: 85, distance: 55.0
click at [187, 85] on input "0" at bounding box center [215, 95] width 56 height 20
type input "699"
drag, startPoint x: 138, startPoint y: 108, endPoint x: 137, endPoint y: 112, distance: 4.1
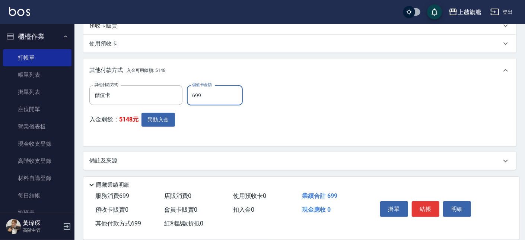
click at [137, 111] on div "其他付款方式 儲值卡 其他付款方式 儲值卡金額 699 儲值卡金額 入金剩餘： 5148元 異動入金" at bounding box center [168, 112] width 158 height 55
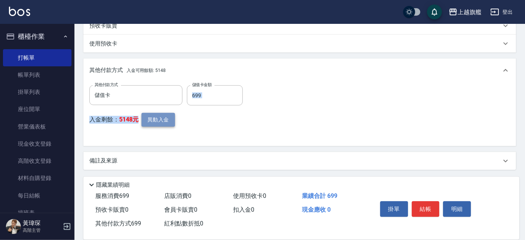
click at [149, 122] on button "異動入金" at bounding box center [159, 120] width 34 height 14
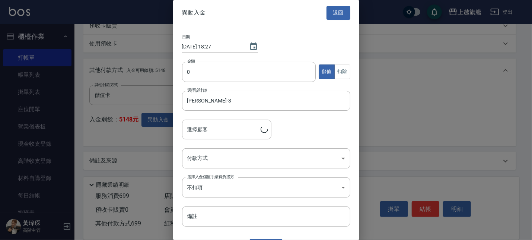
type input "羅勝鴻/0972098975"
click at [208, 80] on input "0" at bounding box center [249, 72] width 134 height 20
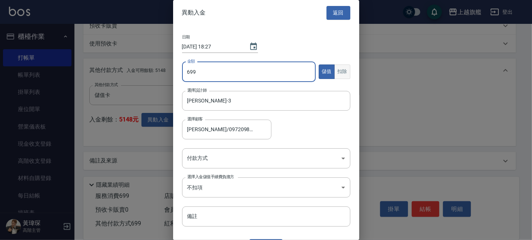
type input "699"
click at [334, 73] on button "扣除" at bounding box center [342, 71] width 16 height 15
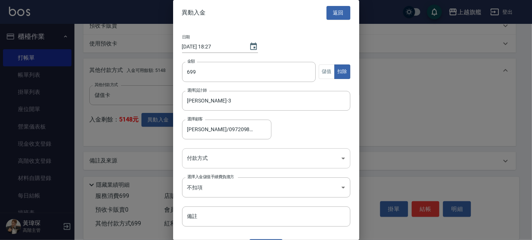
click at [225, 157] on body "上越旗艦 登出 櫃檯作業 打帳單 帳單列表 掛單列表 座位開單 營業儀表板 現金收支登錄 高階收支登錄 材料自購登錄 每日結帳 排班表 現場電腦打卡 掃碼打卡…" at bounding box center [266, 10] width 532 height 461
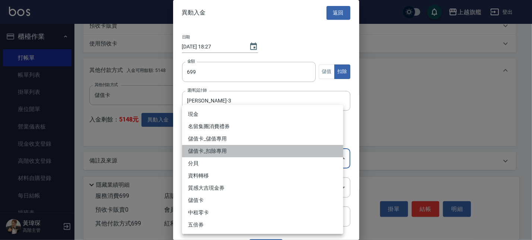
click at [228, 149] on li "儲值卡_扣除專用" at bounding box center [262, 151] width 161 height 12
type input "儲值卡_扣除專用"
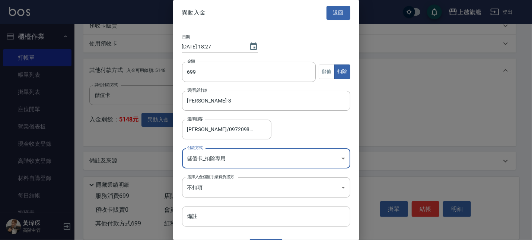
scroll to position [16, 0]
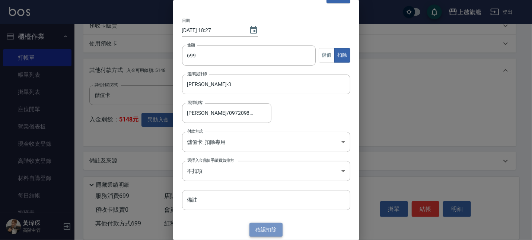
click at [258, 225] on button "確認 扣除" at bounding box center [267, 230] width 34 height 14
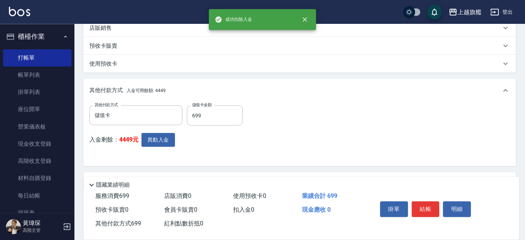
scroll to position [221, 0]
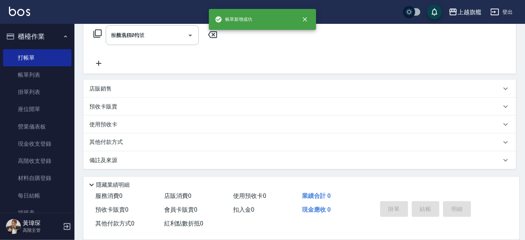
type input "2025/09/04 18:27"
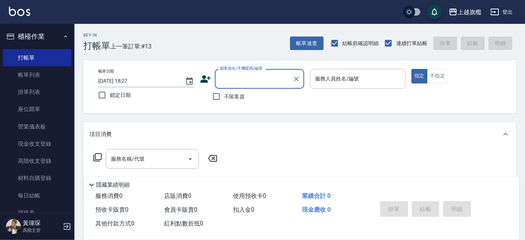
click at [236, 98] on span "不留客資" at bounding box center [234, 97] width 21 height 8
click at [224, 98] on input "不留客資" at bounding box center [217, 97] width 16 height 16
checkbox input "true"
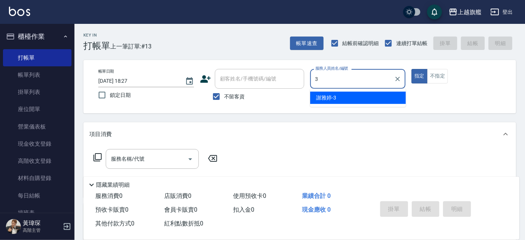
type input "謝雅婷-3"
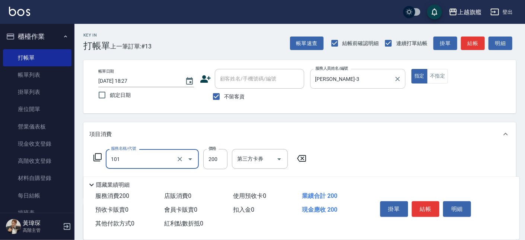
type input "一般洗(101)"
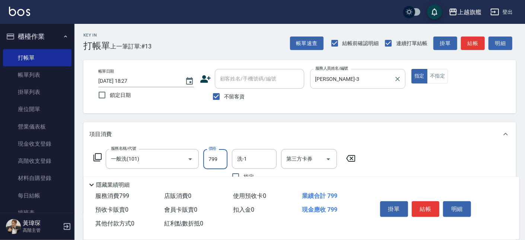
type input "799"
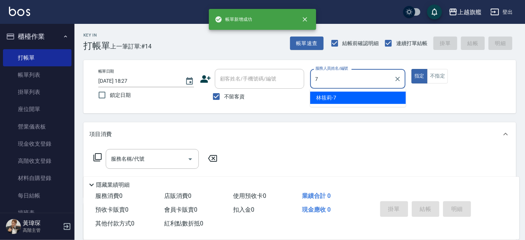
type input "林筱莉-7"
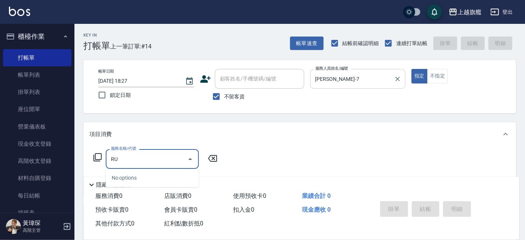
type input "R"
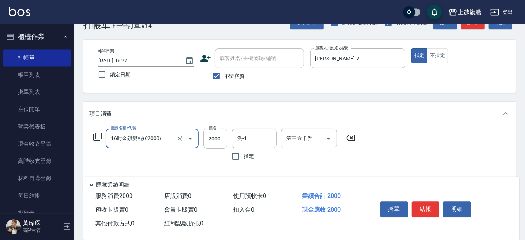
scroll to position [42, 0]
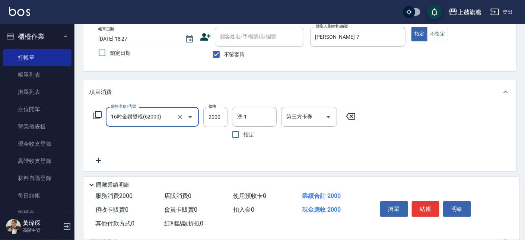
type input "16吋金鑽雙棍(62000)"
click at [98, 159] on icon at bounding box center [98, 160] width 19 height 9
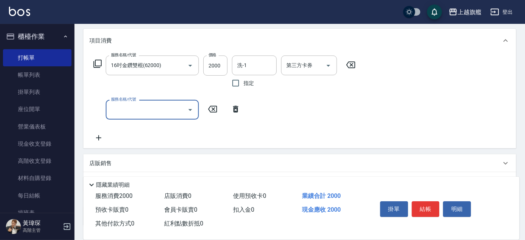
scroll to position [127, 0]
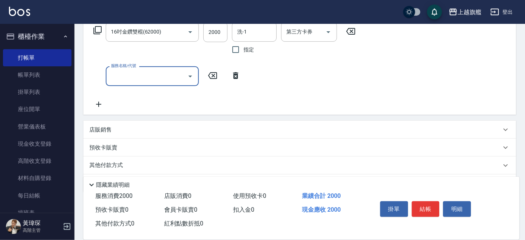
click at [96, 100] on icon at bounding box center [98, 104] width 19 height 9
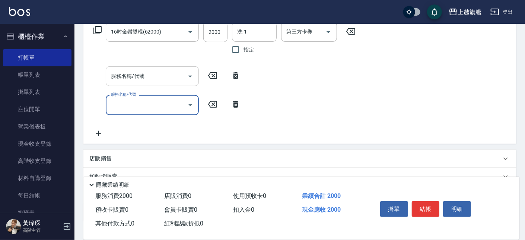
click at [159, 78] on input "服務名稱/代號" at bounding box center [146, 76] width 75 height 13
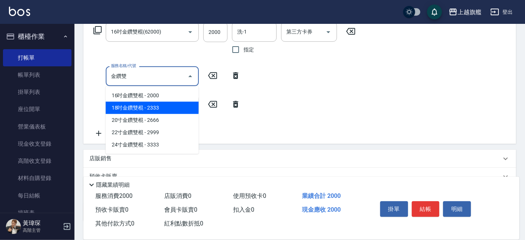
click at [149, 108] on span "18吋金鑽雙棍 - 2333" at bounding box center [152, 108] width 93 height 12
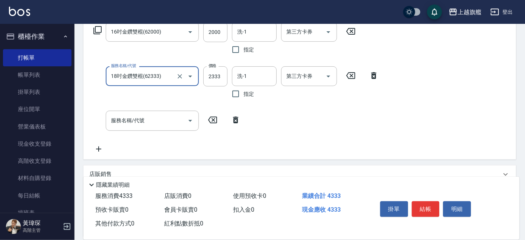
type input "18吋金鑽雙棍(62333)"
click at [99, 146] on icon at bounding box center [98, 149] width 19 height 9
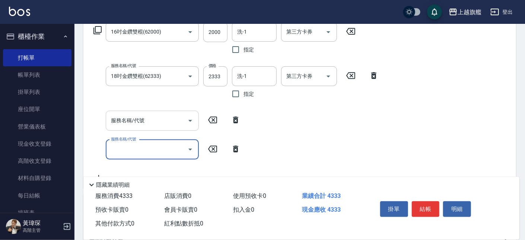
click at [152, 113] on div "服務名稱/代號" at bounding box center [152, 121] width 93 height 20
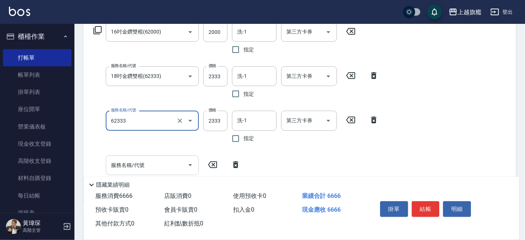
type input "18吋金鑽雙棍(62333)"
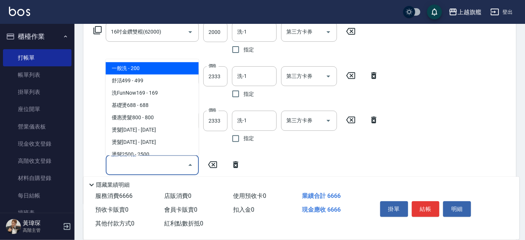
click at [144, 161] on input "服務名稱/代號" at bounding box center [146, 165] width 75 height 13
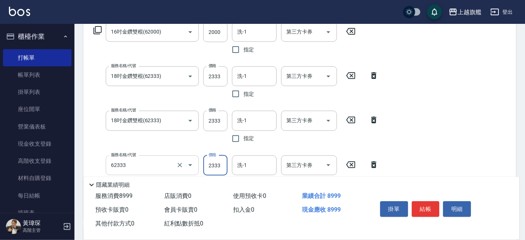
type input "18吋金鑽雙棍(62333)"
type input "1333"
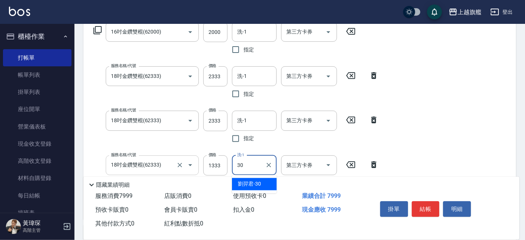
type input "劉羿君-30"
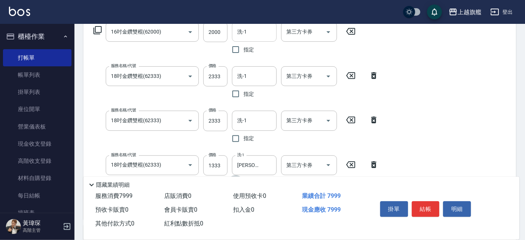
click at [254, 28] on input "洗-1" at bounding box center [254, 31] width 38 height 13
type input "劉羿君-30"
click at [242, 73] on input "洗-1" at bounding box center [254, 76] width 38 height 13
type input "劉羿君-30"
click at [244, 122] on input "洗-1" at bounding box center [254, 120] width 38 height 13
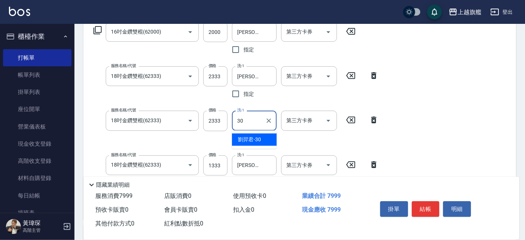
type input "劉羿君-30"
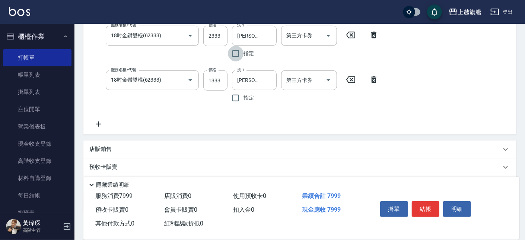
click at [102, 126] on icon at bounding box center [98, 124] width 19 height 9
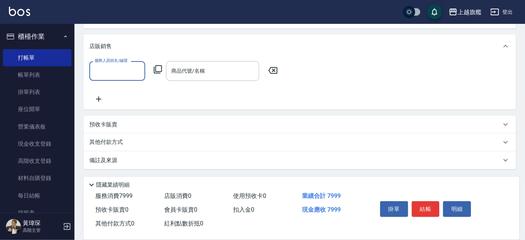
scroll to position [112, 0]
type input "林筱莉-7"
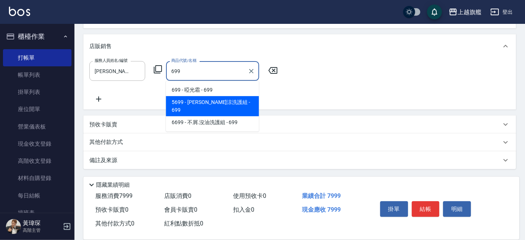
type input "水水沁涼洗護組"
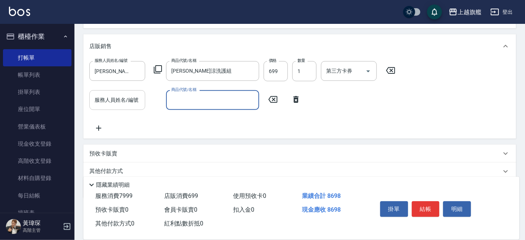
click at [120, 103] on input "服務人員姓名/編號" at bounding box center [117, 99] width 49 height 13
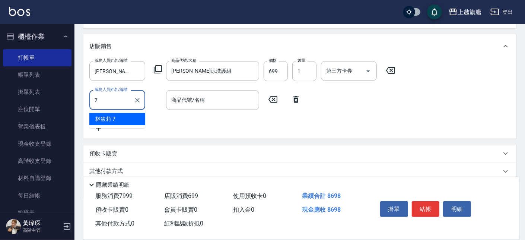
type input "林筱莉-7"
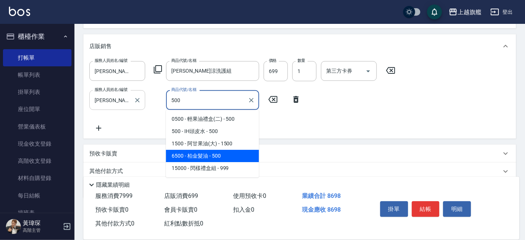
type input "柏金髮油"
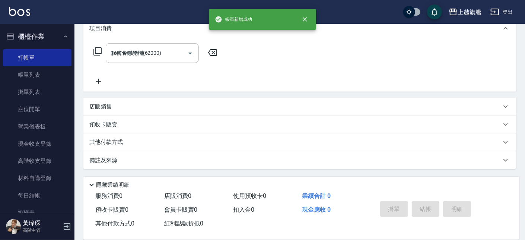
type input "2025/09/04 18:28"
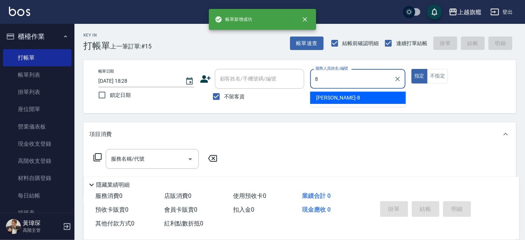
type input "周秀娟-8"
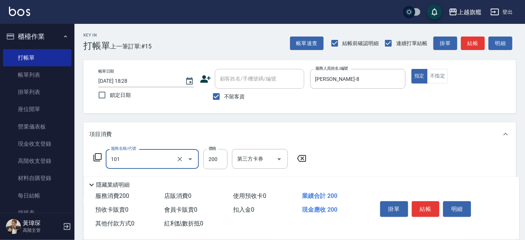
type input "一般洗(101)"
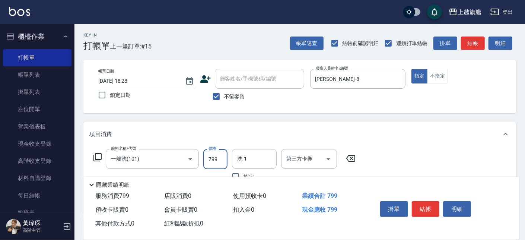
type input "799"
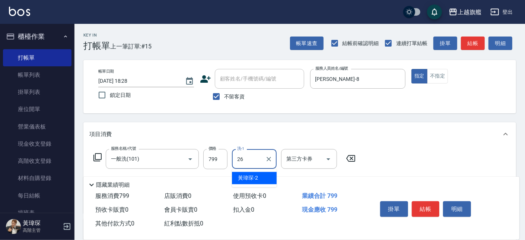
type input "陳祈聿-26"
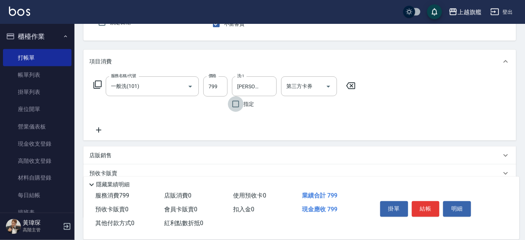
scroll to position [85, 0]
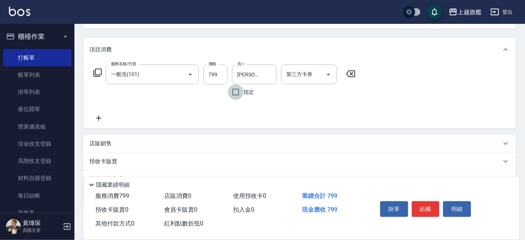
click at [96, 112] on div "服務名稱/代號 一般洗(101) 服務名稱/代號 價格 799 價格 洗-1 陳祈聿-26 洗-1 指定 第三方卡券 第三方卡券" at bounding box center [224, 93] width 271 height 58
click at [97, 115] on icon at bounding box center [98, 118] width 19 height 9
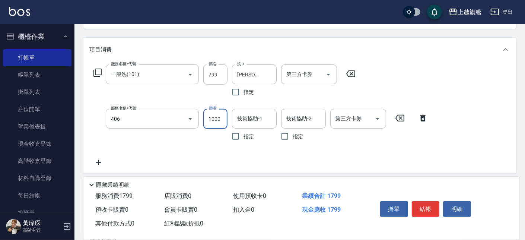
type input "水漾護1000(406)"
type input "1200"
type input "4"
type input "陳祈聿-26"
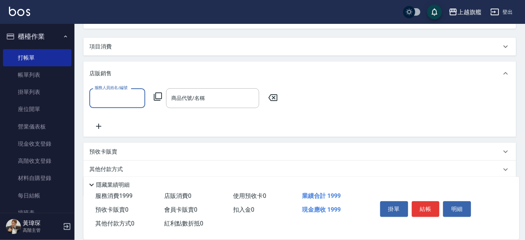
scroll to position [0, 0]
type input "周秀娟-8"
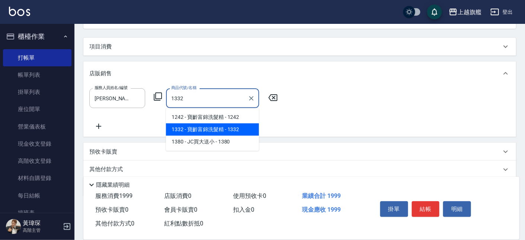
type input "寶齡富錦洗髮精"
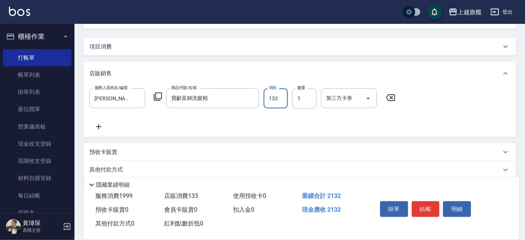
type input "1330"
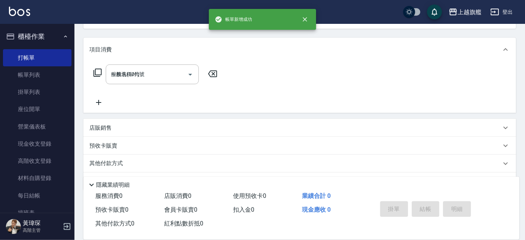
type input "2025/09/04 18:29"
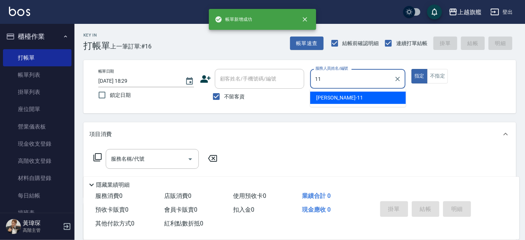
type input "蔡美秀-11"
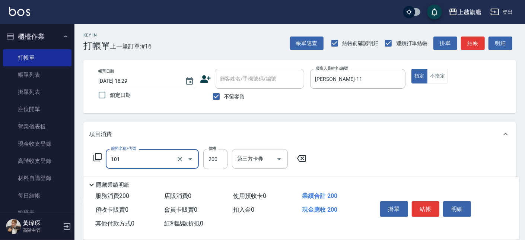
type input "一般洗(101)"
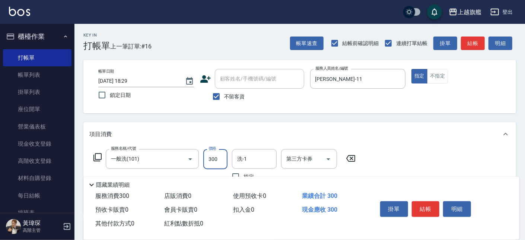
type input "300"
type input "陳祈聿-26"
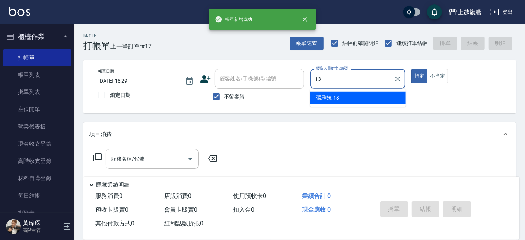
type input "張雅筑-13"
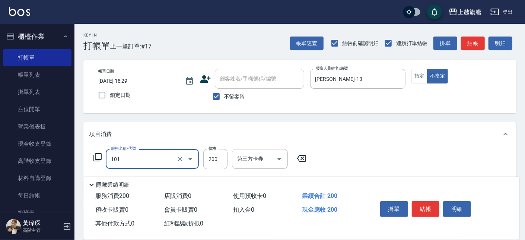
type input "一般洗(101)"
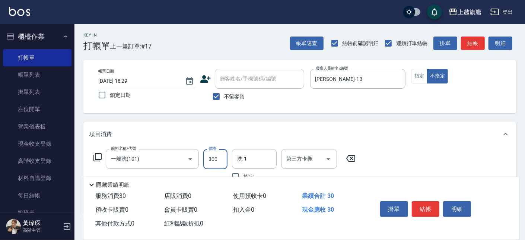
type input "300"
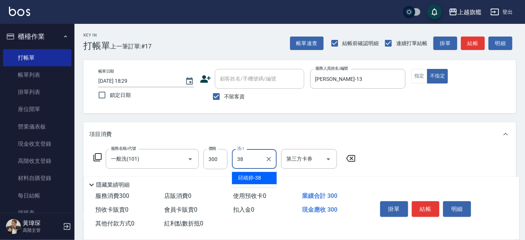
type input "邱靖婷-38"
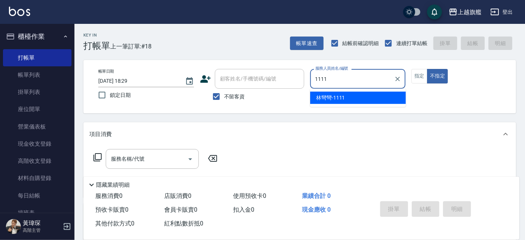
type input "林彎彎-1111"
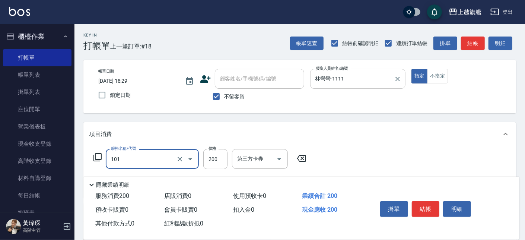
type input "一般洗(101)"
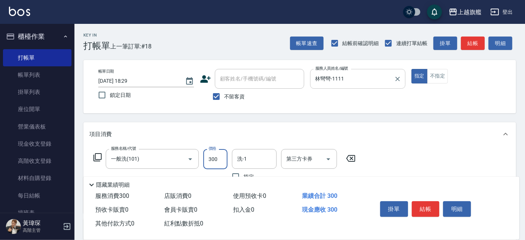
type input "300"
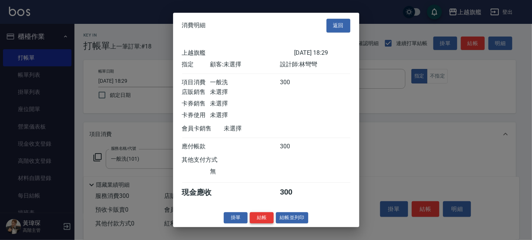
click at [264, 223] on button "結帳" at bounding box center [262, 218] width 24 height 12
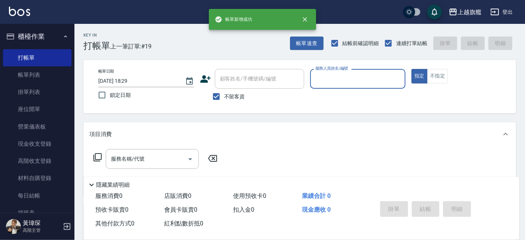
click at [30, 32] on button "櫃檯作業" at bounding box center [37, 36] width 69 height 19
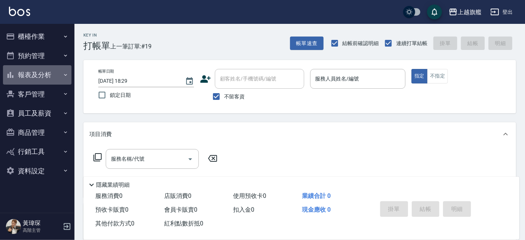
click at [36, 74] on button "報表及分析" at bounding box center [37, 74] width 69 height 19
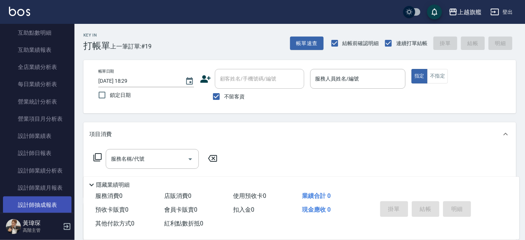
scroll to position [225, 0]
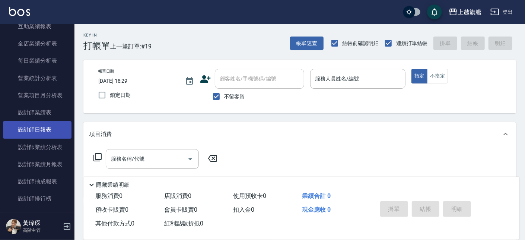
click at [40, 133] on link "設計師日報表" at bounding box center [37, 129] width 69 height 17
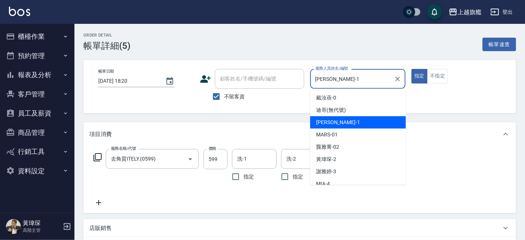
drag, startPoint x: 339, startPoint y: 74, endPoint x: 246, endPoint y: 74, distance: 92.4
click at [314, 74] on input "[PERSON_NAME]-1" at bounding box center [353, 78] width 78 height 13
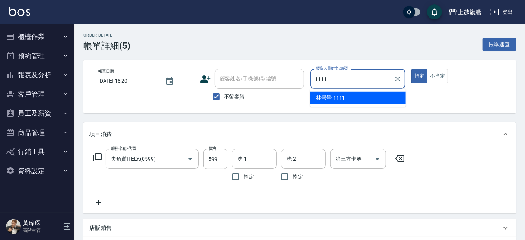
click at [341, 97] on span "林彎彎 -1111" at bounding box center [330, 98] width 29 height 8
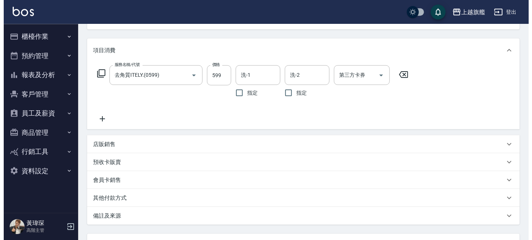
scroll to position [148, 0]
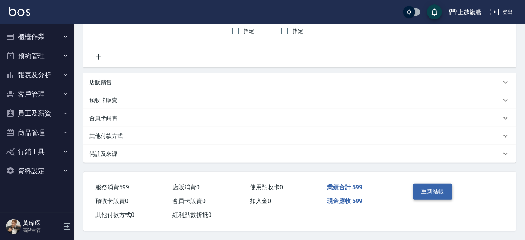
type input "林彎彎-1111"
click at [433, 191] on button "重新結帳" at bounding box center [432, 192] width 39 height 16
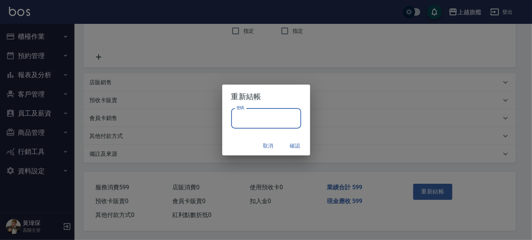
click at [276, 117] on input "密碼" at bounding box center [266, 118] width 70 height 20
type input "******"
click at [291, 148] on button "確認" at bounding box center [295, 146] width 24 height 14
click at [266, 112] on input "密碼" at bounding box center [266, 118] width 70 height 20
type input "*******"
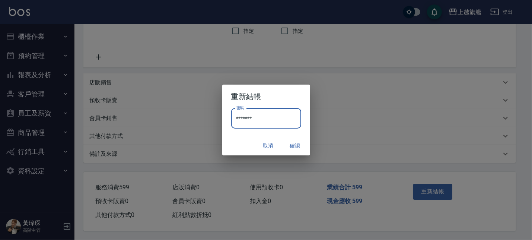
click at [297, 147] on button "確認" at bounding box center [295, 146] width 24 height 14
